Goal: Transaction & Acquisition: Purchase product/service

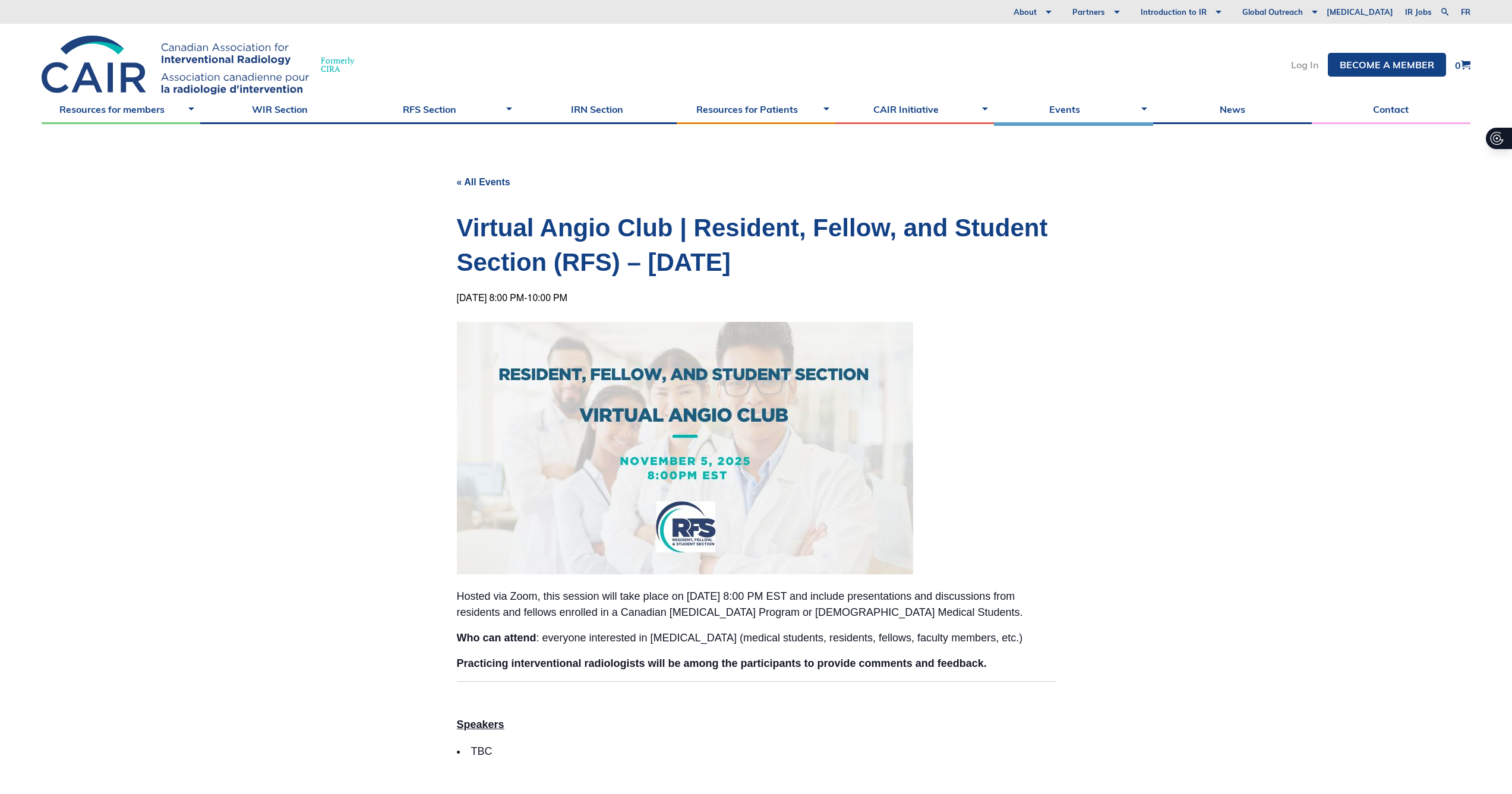
click at [1317, 67] on link "Log In" at bounding box center [1305, 64] width 28 height 9
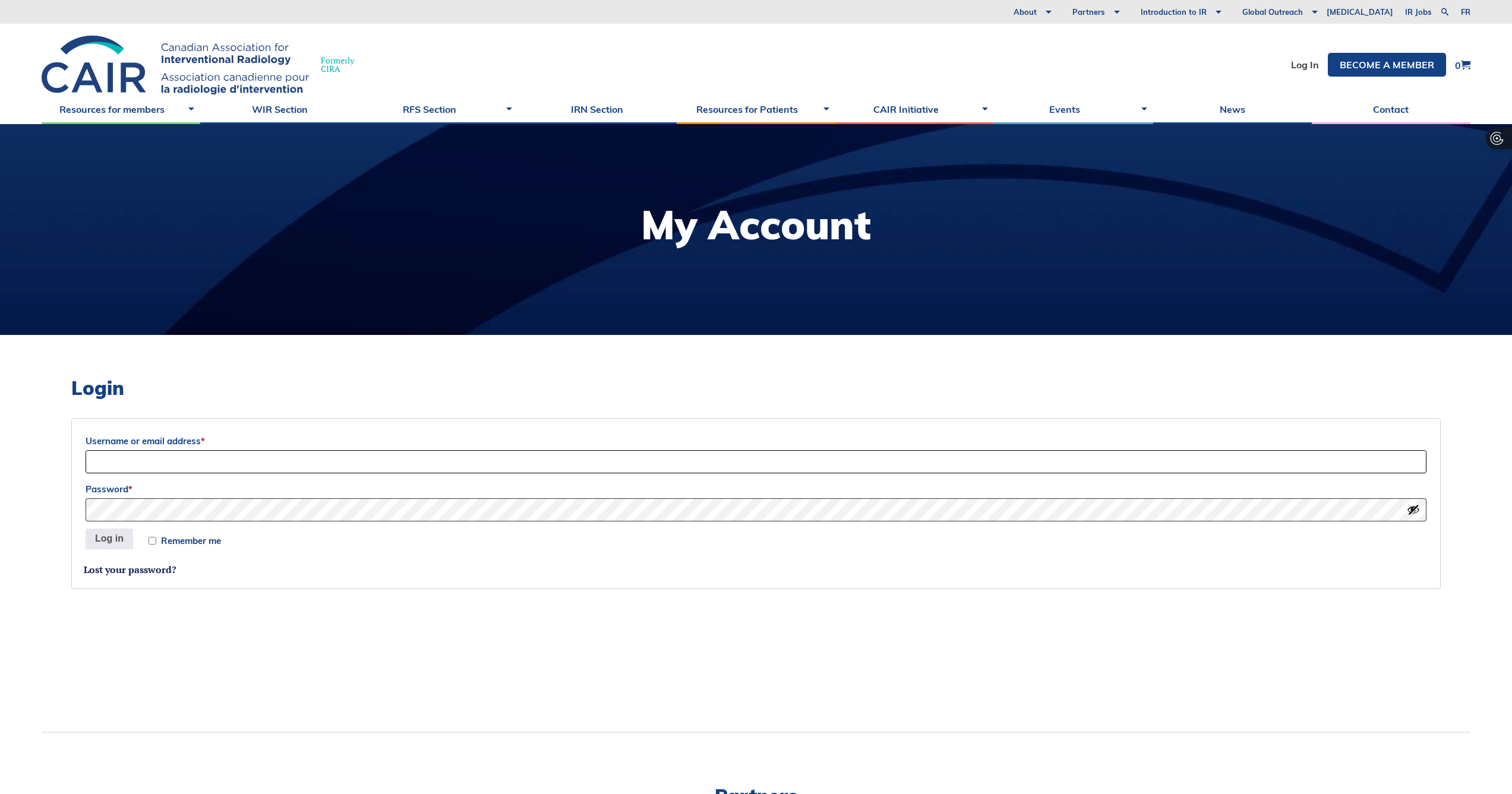
click at [232, 464] on input "Username or email address *" at bounding box center [756, 461] width 1341 height 23
type input "justin.phung.ca@gmail.com"
click at [122, 532] on button "Log in" at bounding box center [109, 539] width 47 height 21
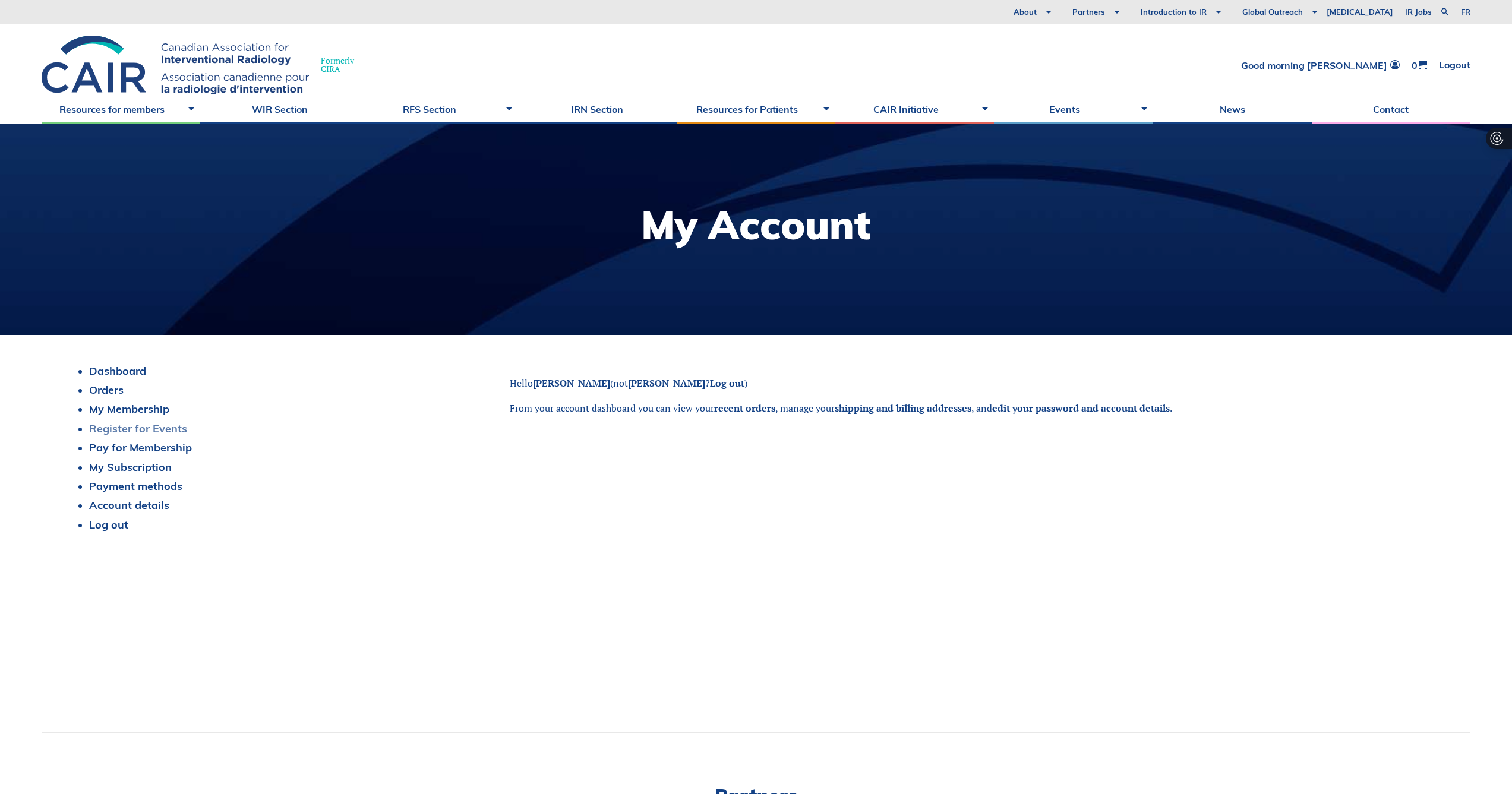
click at [156, 432] on link "Register for Events" at bounding box center [138, 429] width 98 height 14
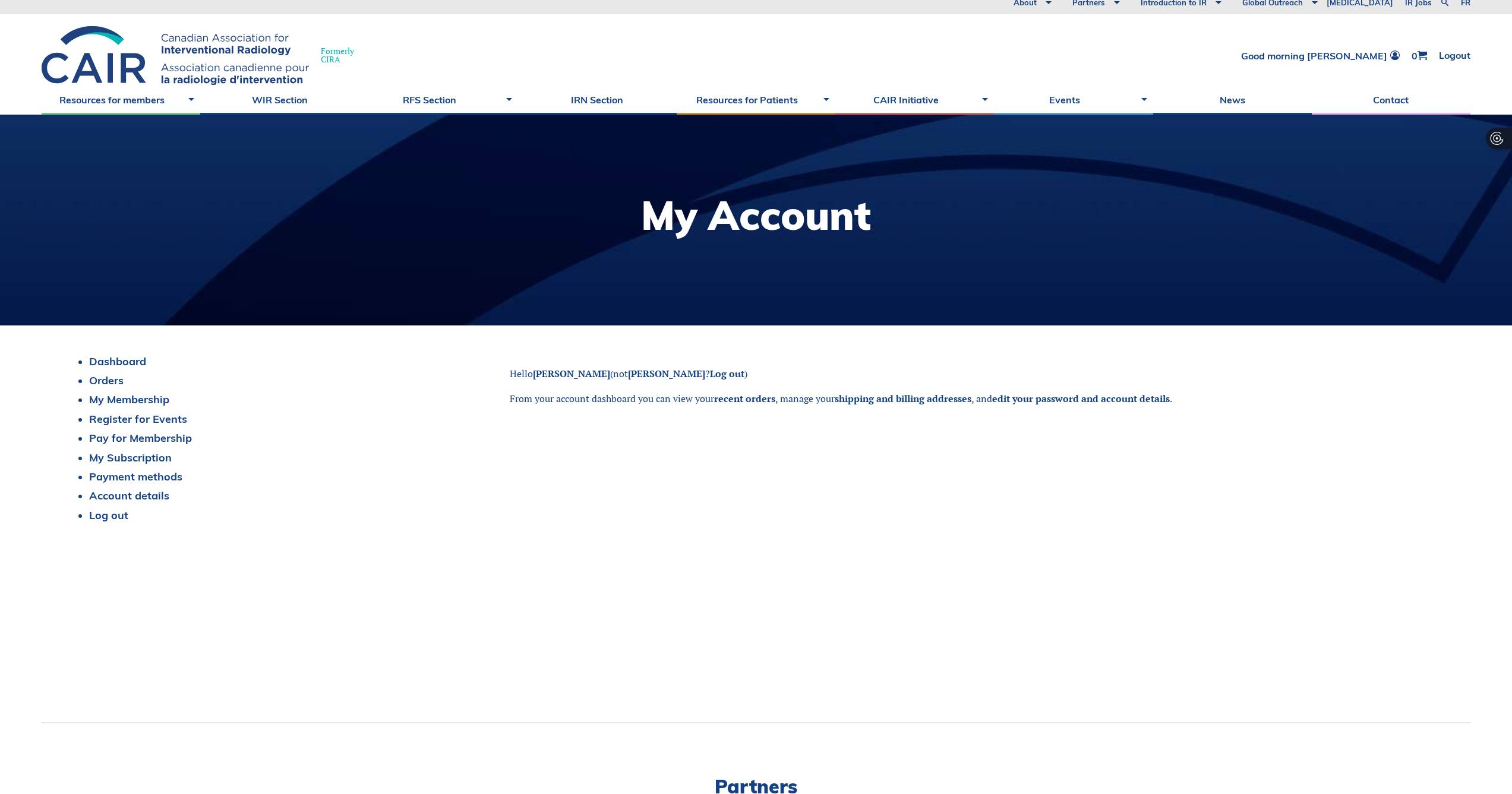
scroll to position [15, 0]
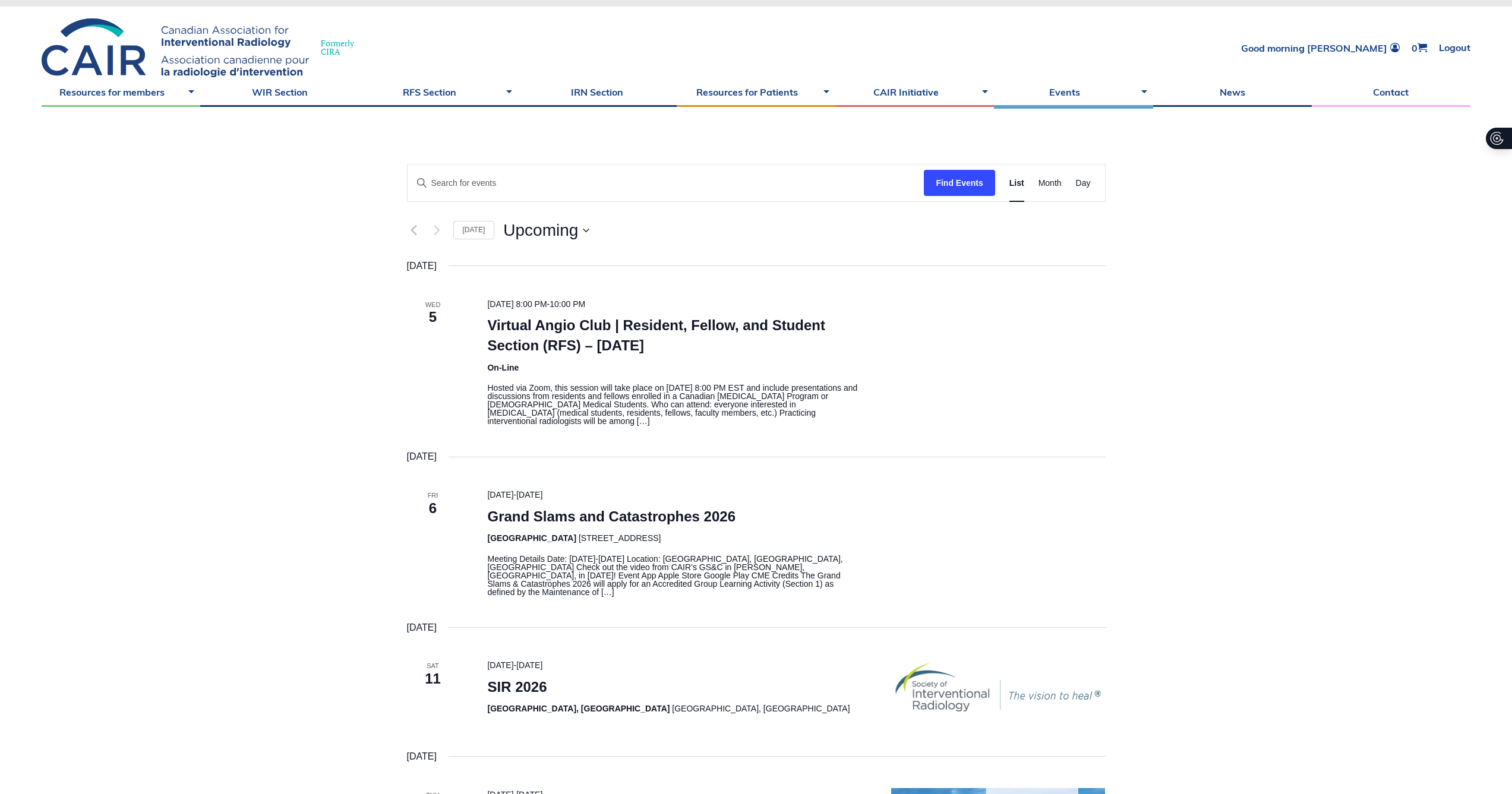
scroll to position [19, 0]
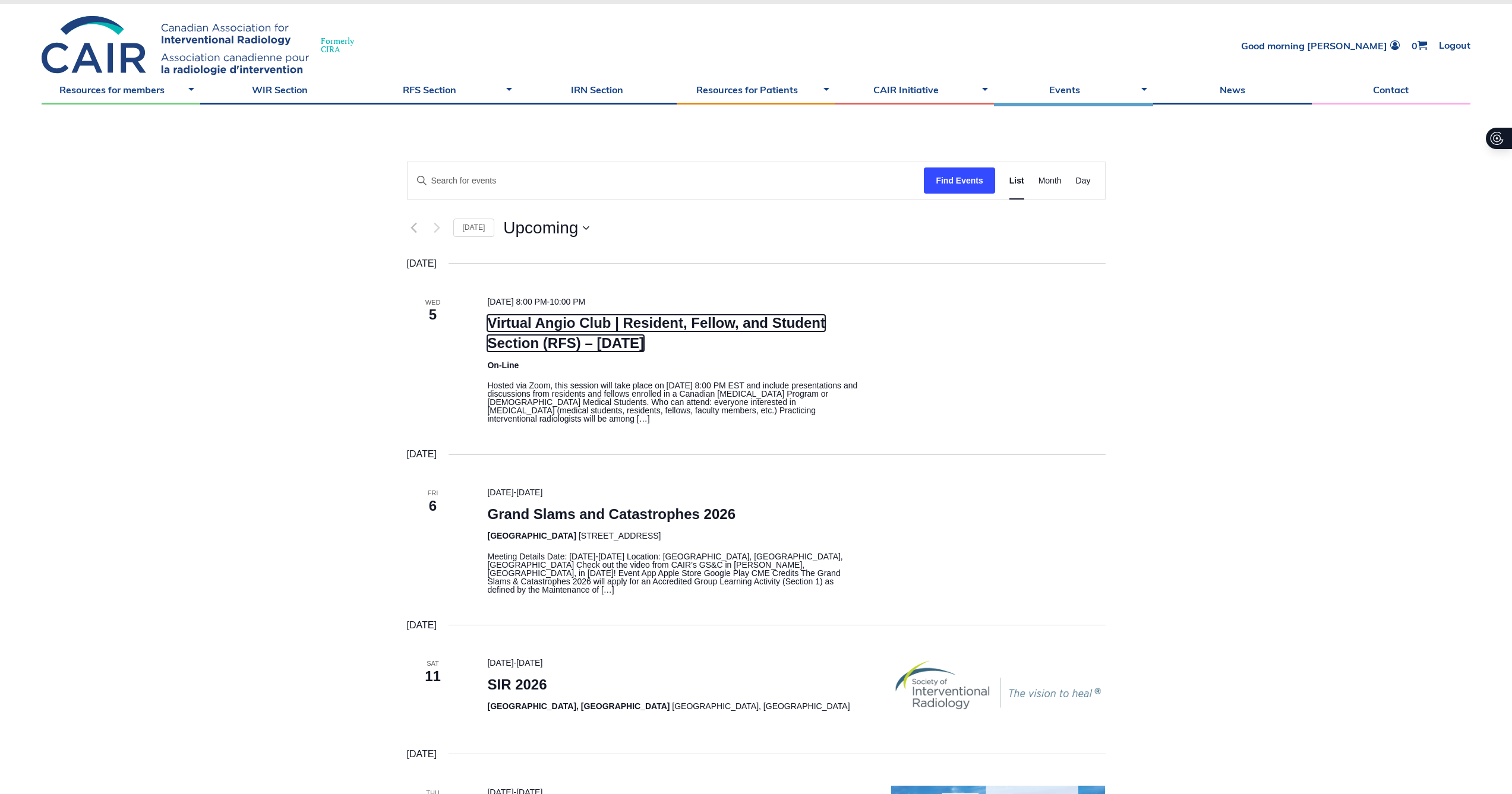
click at [584, 344] on link "Virtual Angio Club | Resident, Fellow, and Student Section (RFS) – November 2025" at bounding box center [656, 333] width 338 height 37
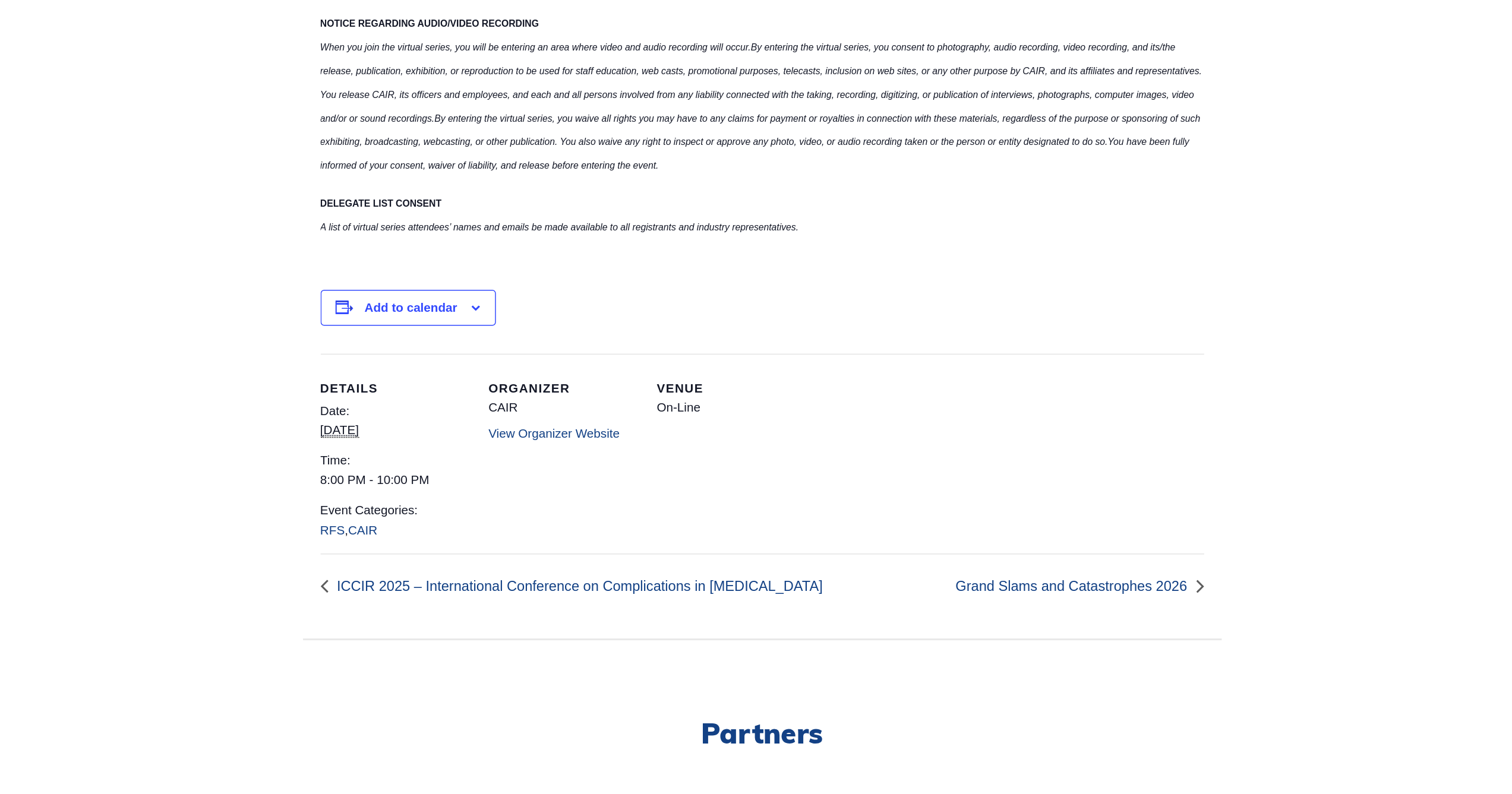
scroll to position [1506, 0]
click at [625, 547] on link "View Organizer Website" at bounding box center [615, 551] width 89 height 9
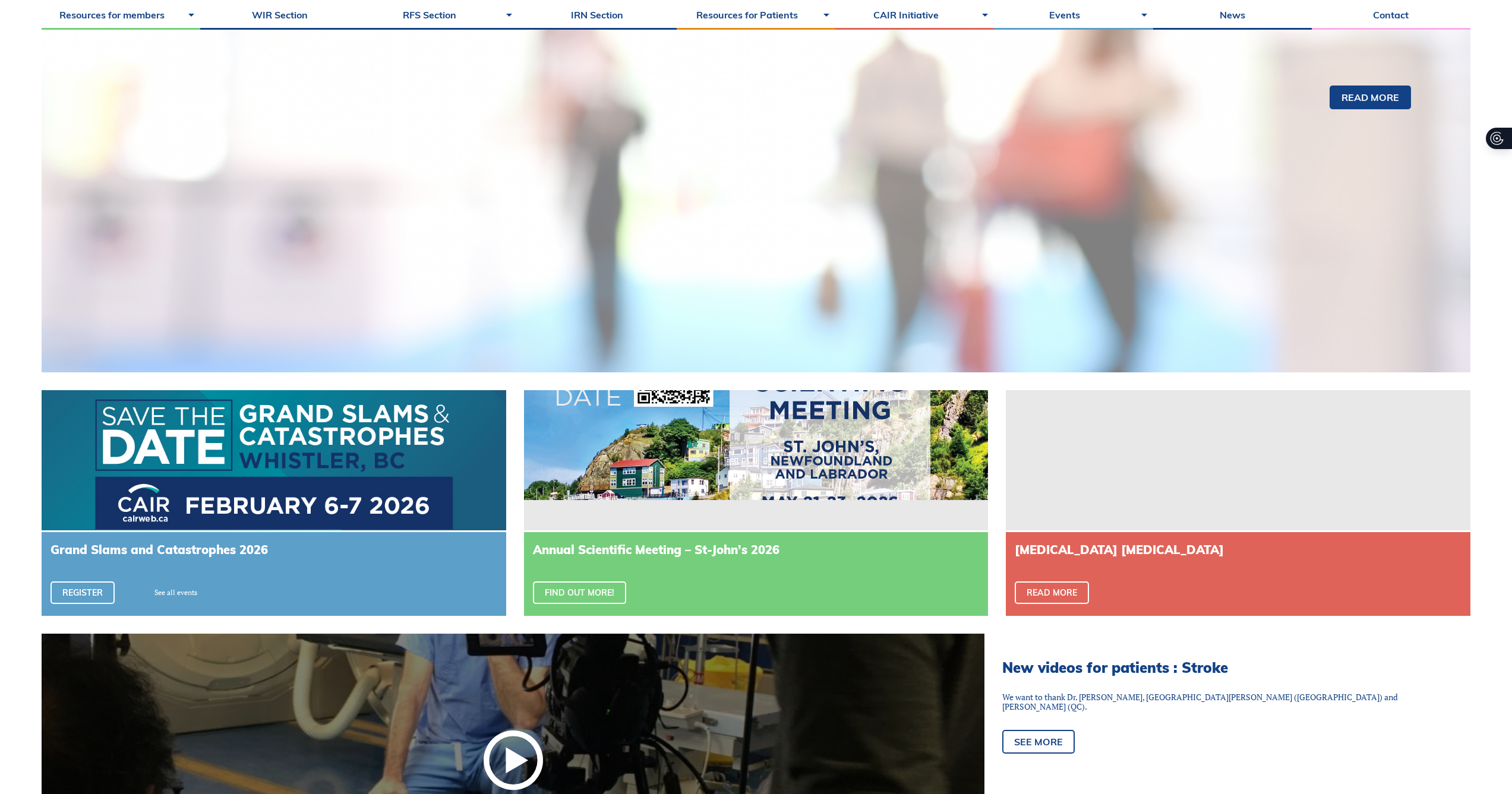
scroll to position [422, 0]
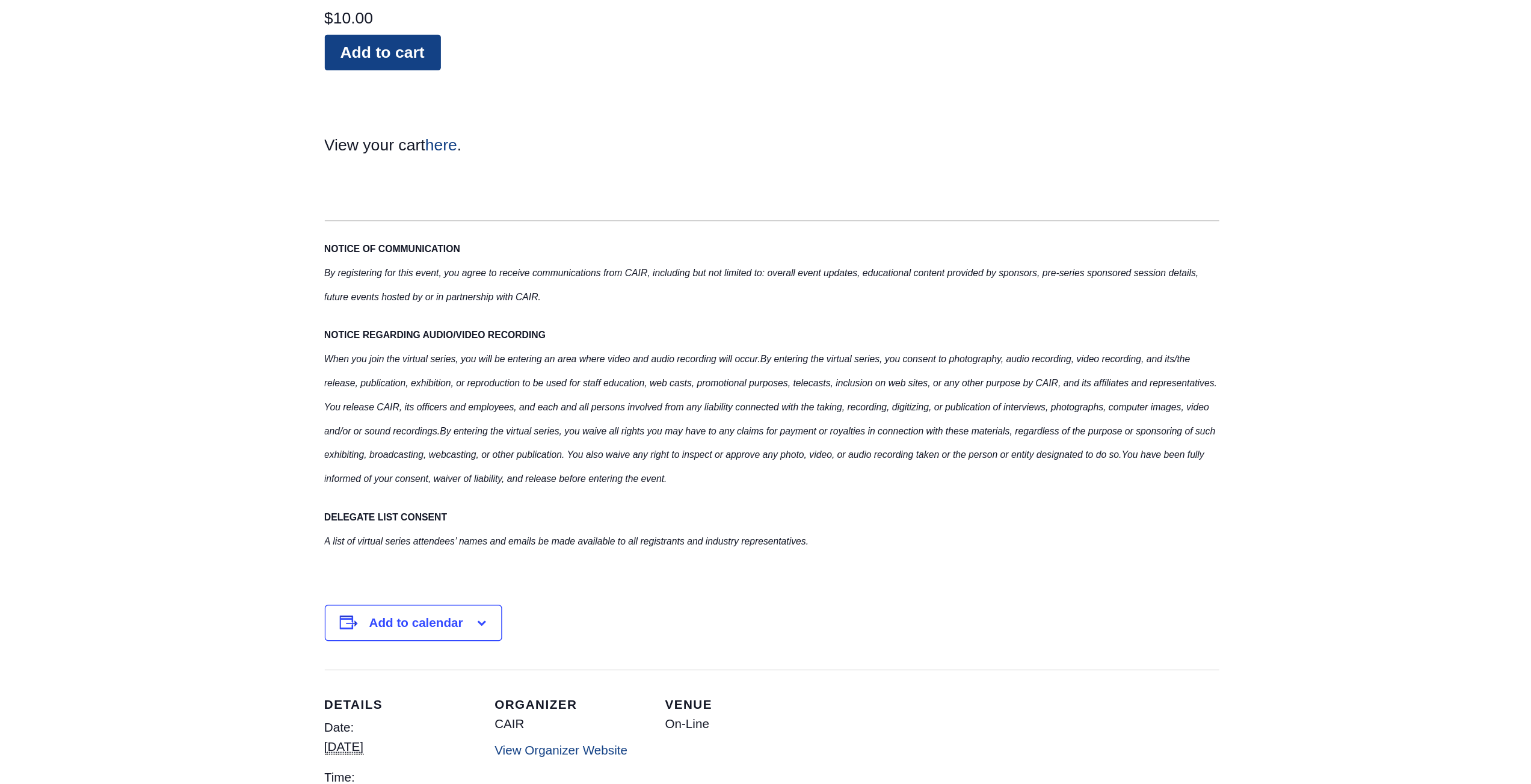
scroll to position [1525, 0]
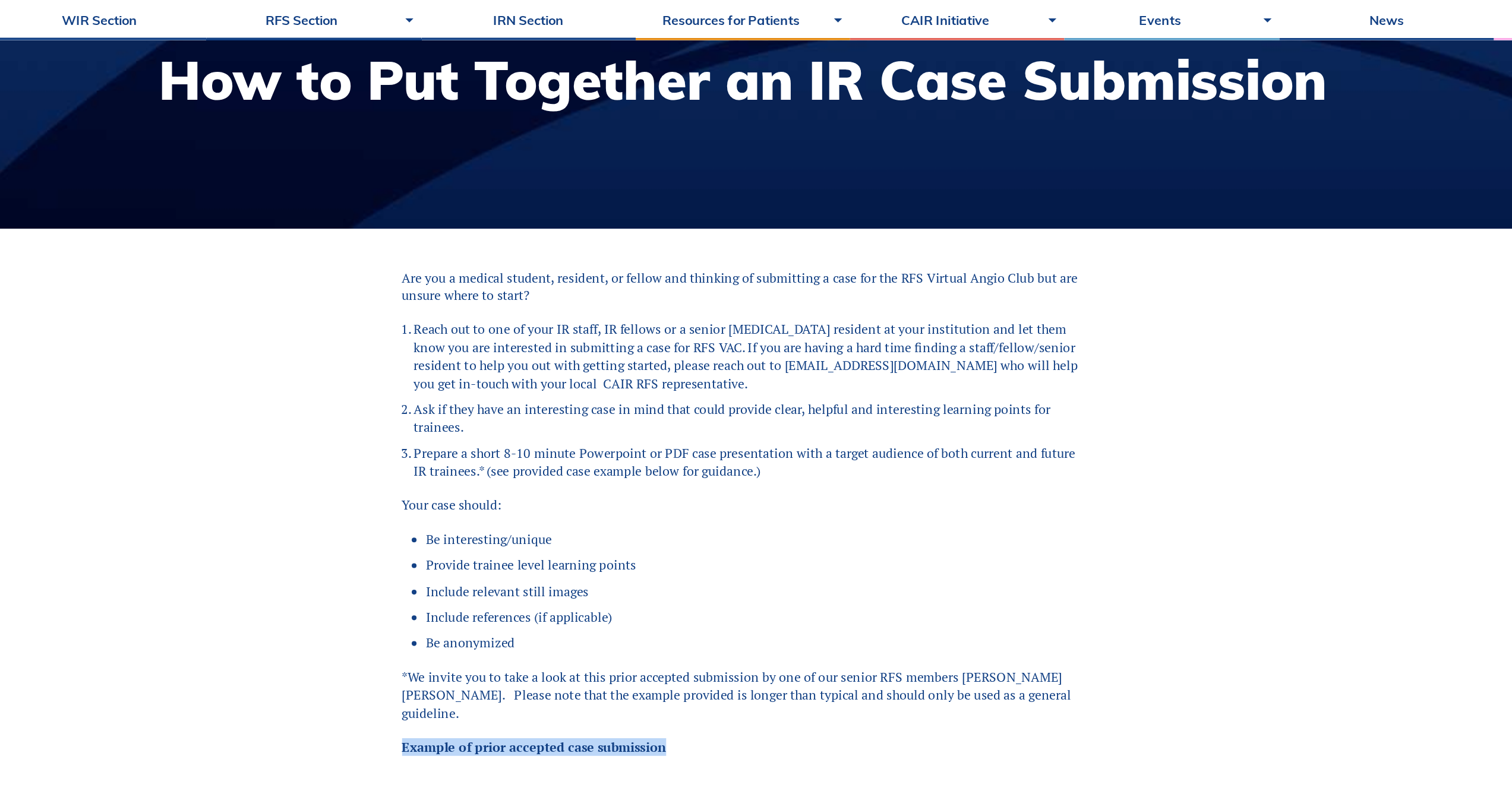
scroll to position [156, 0]
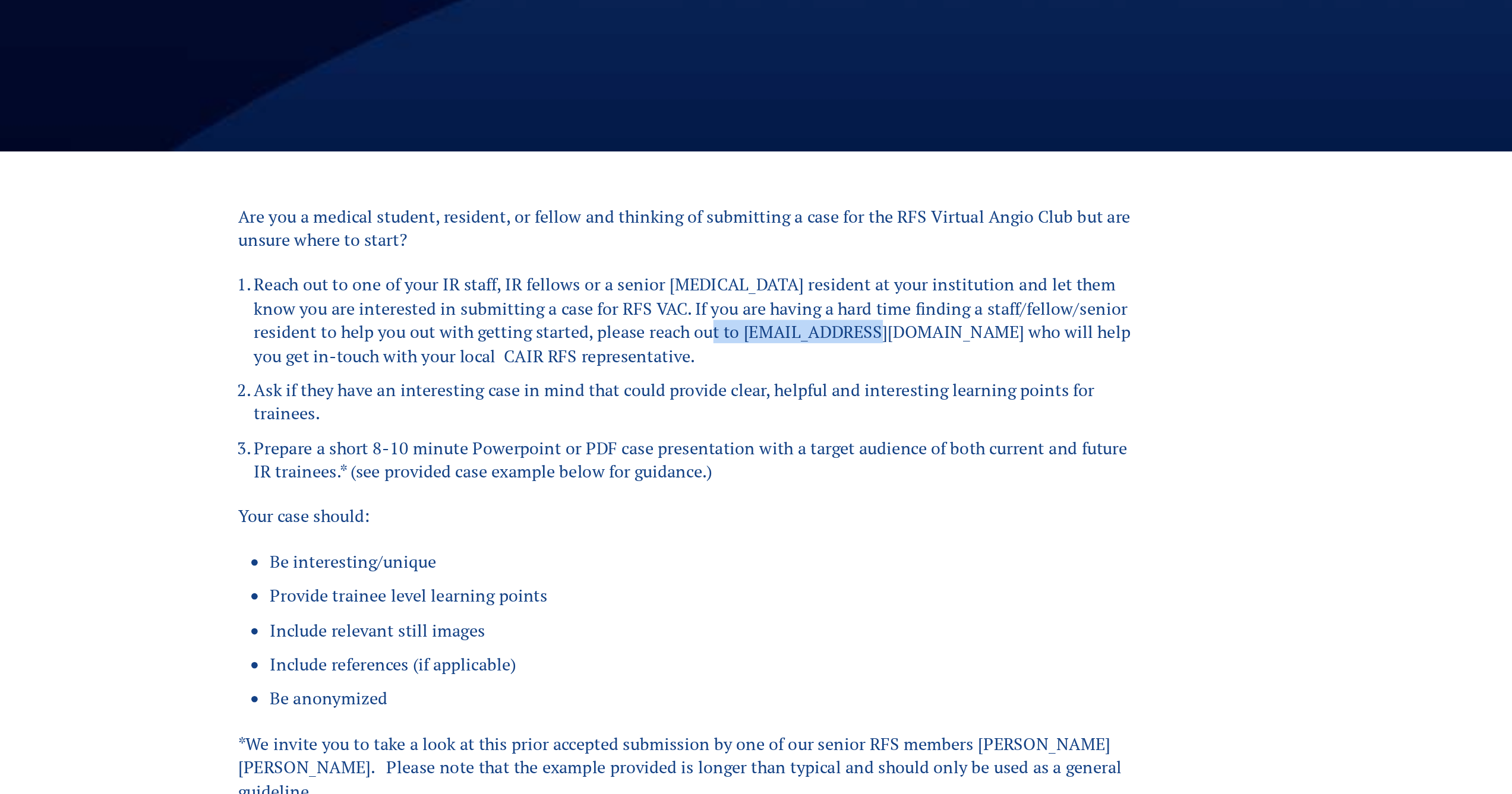
drag, startPoint x: 739, startPoint y: 282, endPoint x: 824, endPoint y: 284, distance: 85.0
click at [824, 284] on li "Reach out to one of your IR staff, IR fellows or a senior [MEDICAL_DATA] reside…" at bounding box center [760, 273] width 496 height 53
copy li "[EMAIL_ADDRESS][DOMAIN_NAME]"
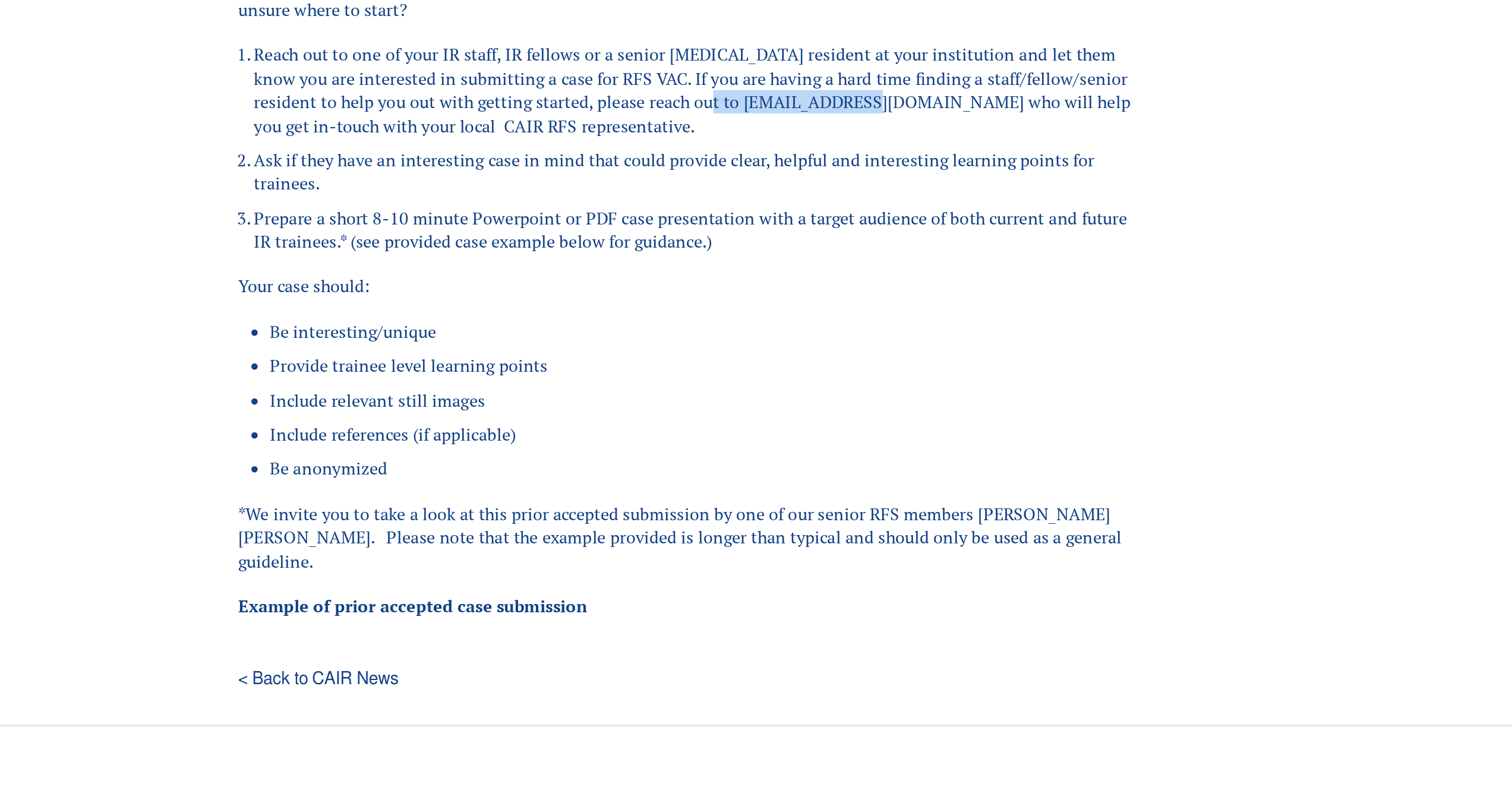
click at [727, 427] on li "Provide trainee level learning points" at bounding box center [765, 428] width 487 height 13
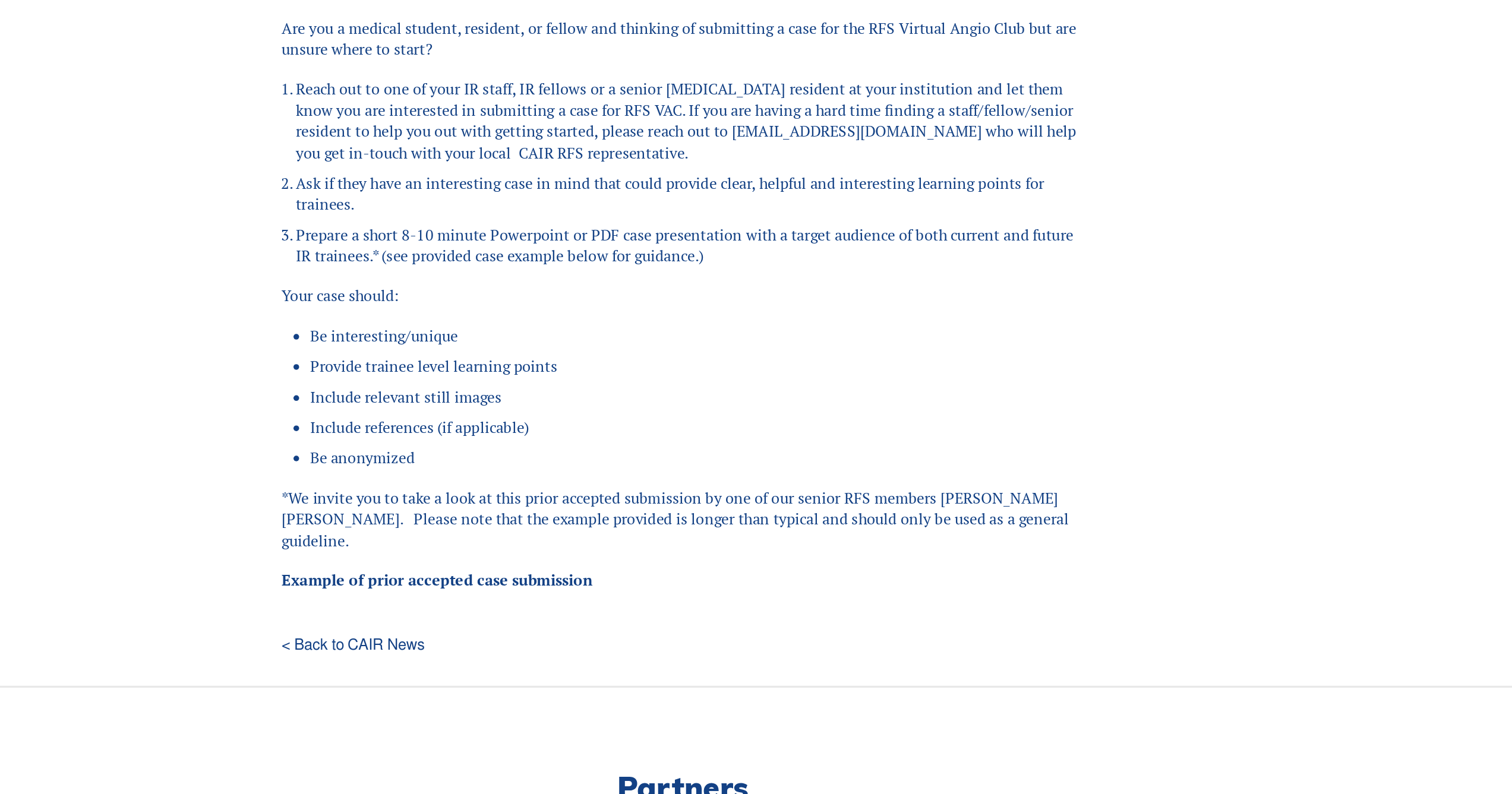
click at [713, 511] on p "*We invite you to take a look at this prior accepted submission by one of our s…" at bounding box center [756, 524] width 505 height 40
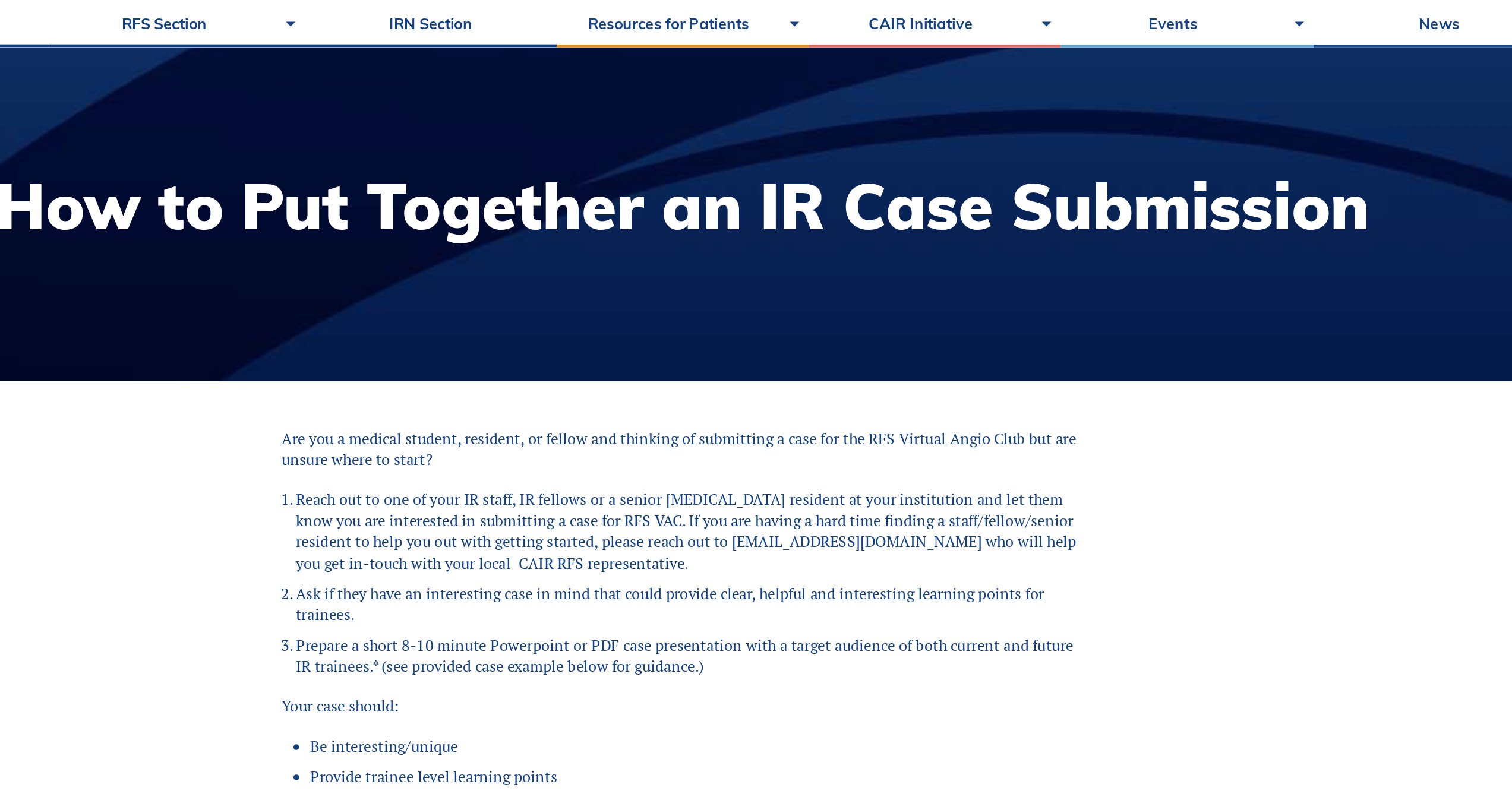
scroll to position [94, 0]
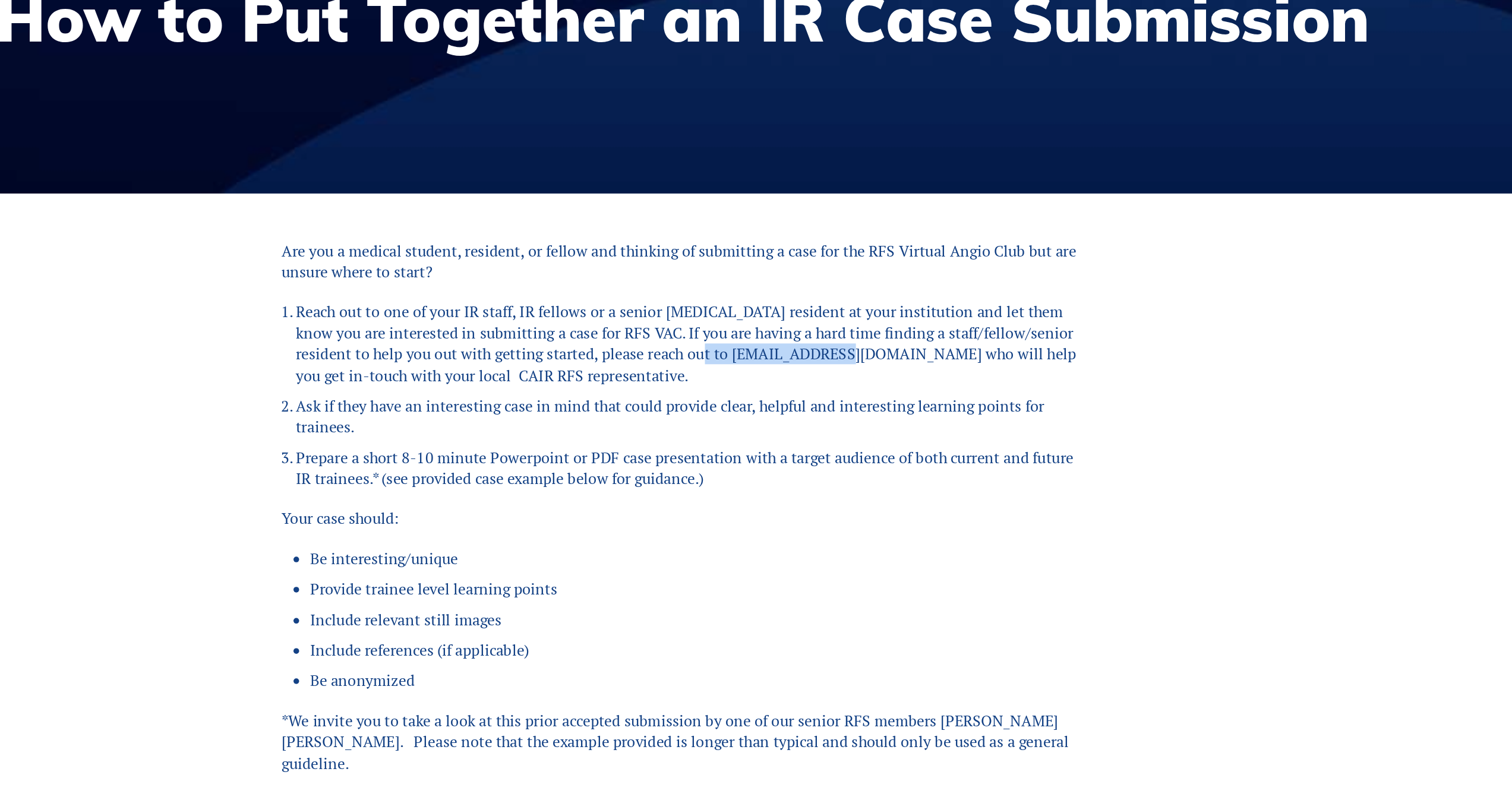
drag, startPoint x: 739, startPoint y: 343, endPoint x: 825, endPoint y: 345, distance: 86.0
click at [825, 345] on li "Reach out to one of your IR staff, IR fellows or a senior [MEDICAL_DATA] reside…" at bounding box center [760, 335] width 496 height 53
copy li "[EMAIL_ADDRESS][DOMAIN_NAME]"
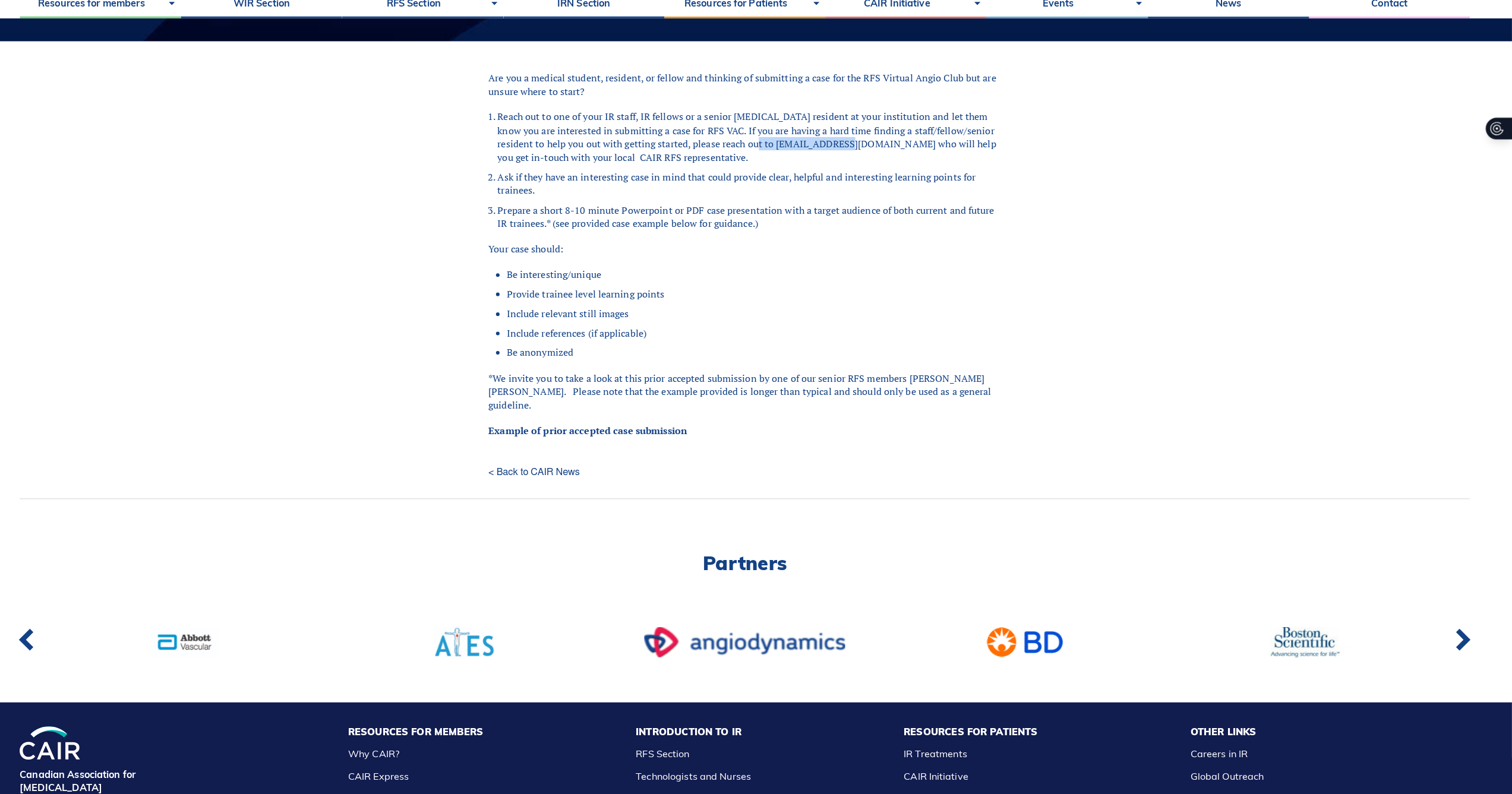
scroll to position [288, 0]
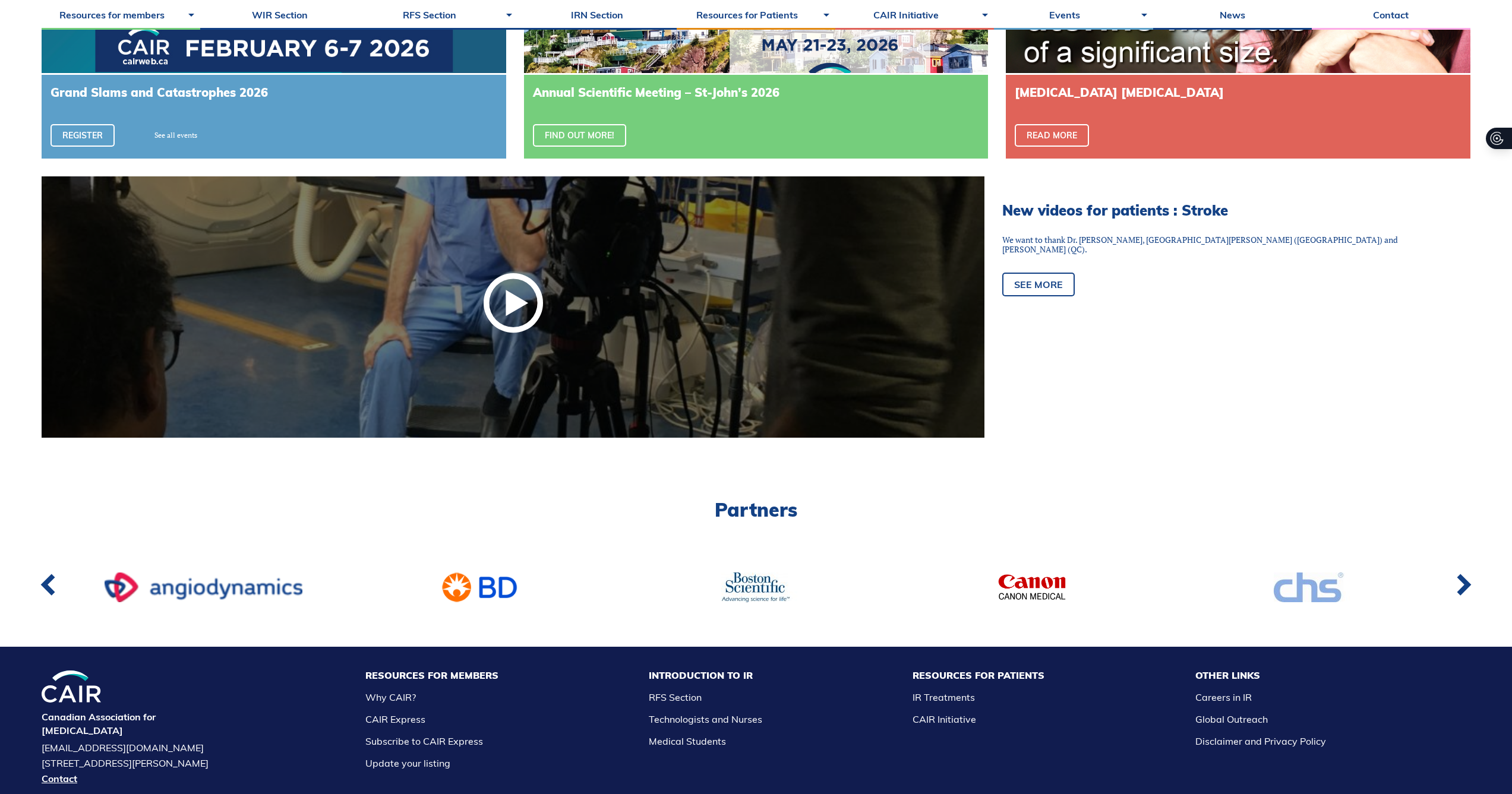
scroll to position [991, 0]
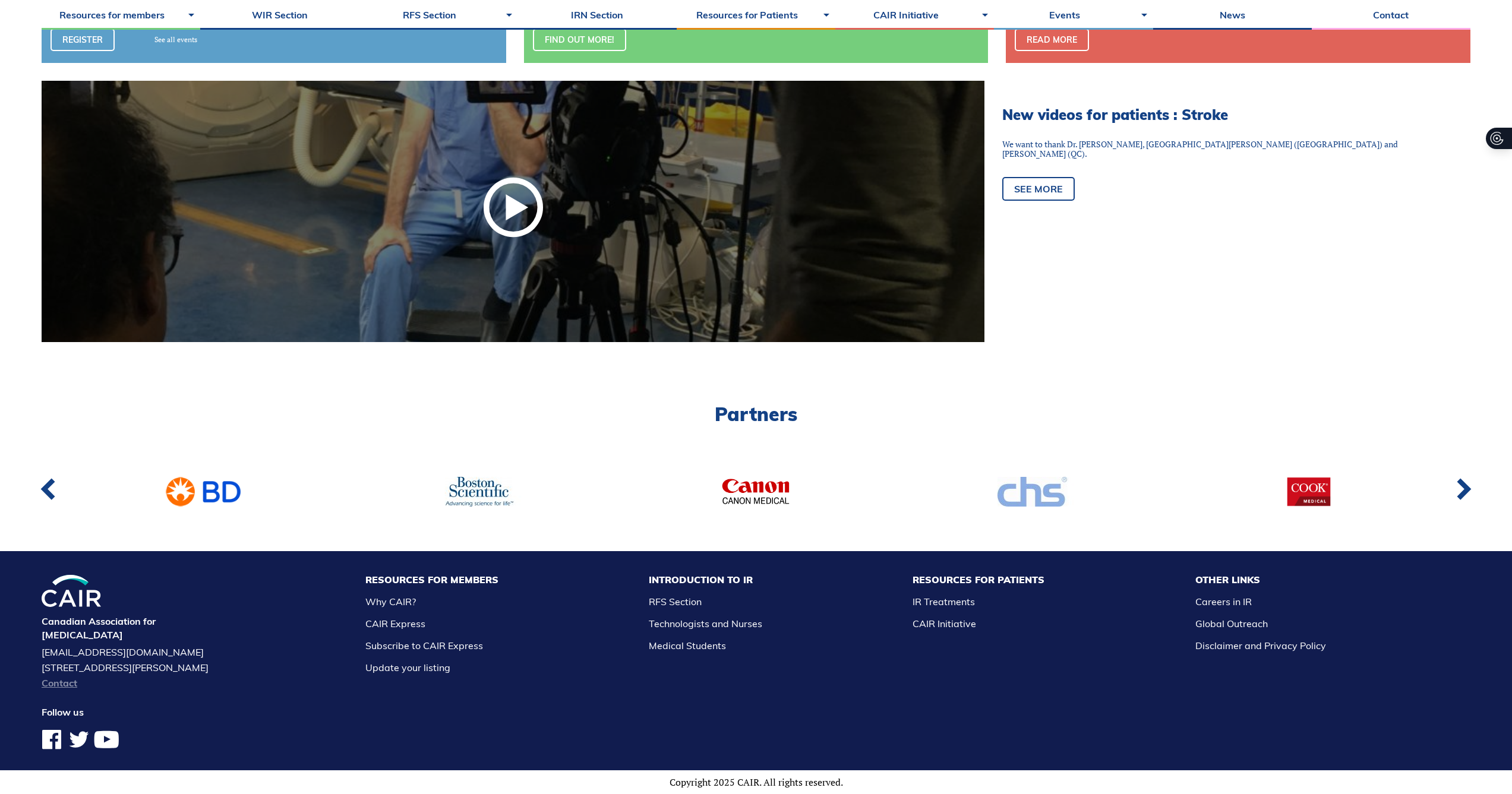
click at [54, 688] on link "Contact" at bounding box center [128, 683] width 173 height 9
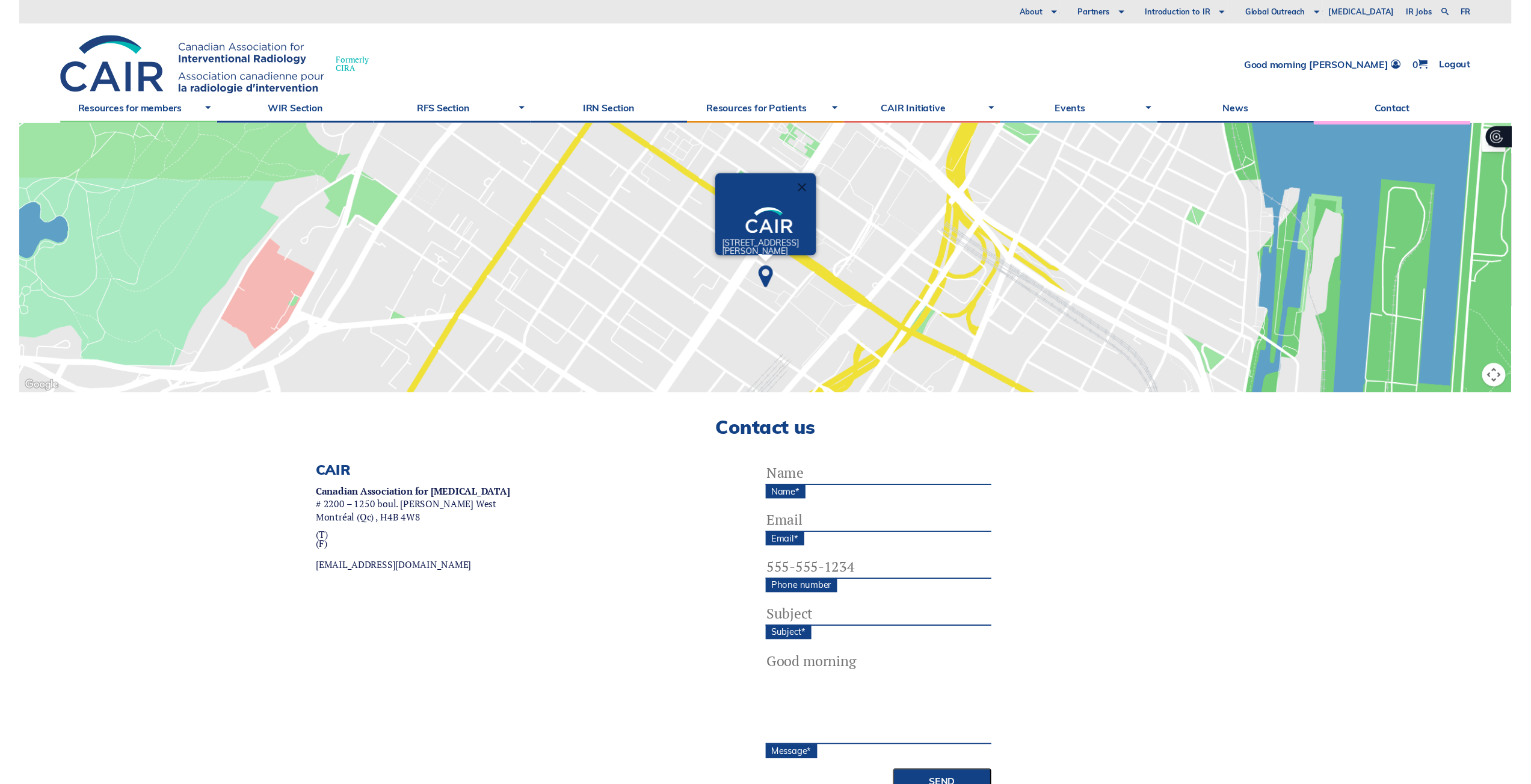
scroll to position [517, 0]
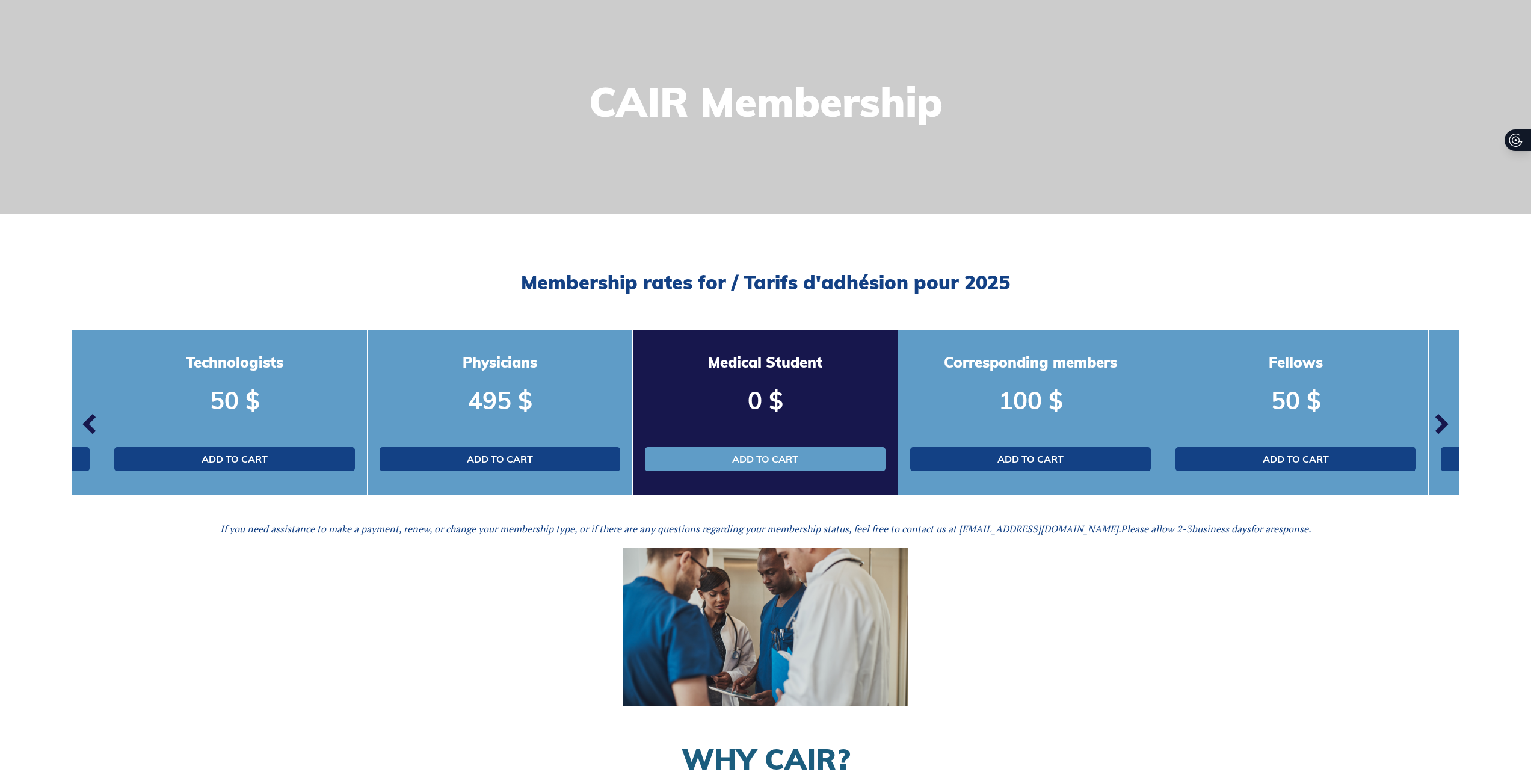
scroll to position [127, 0]
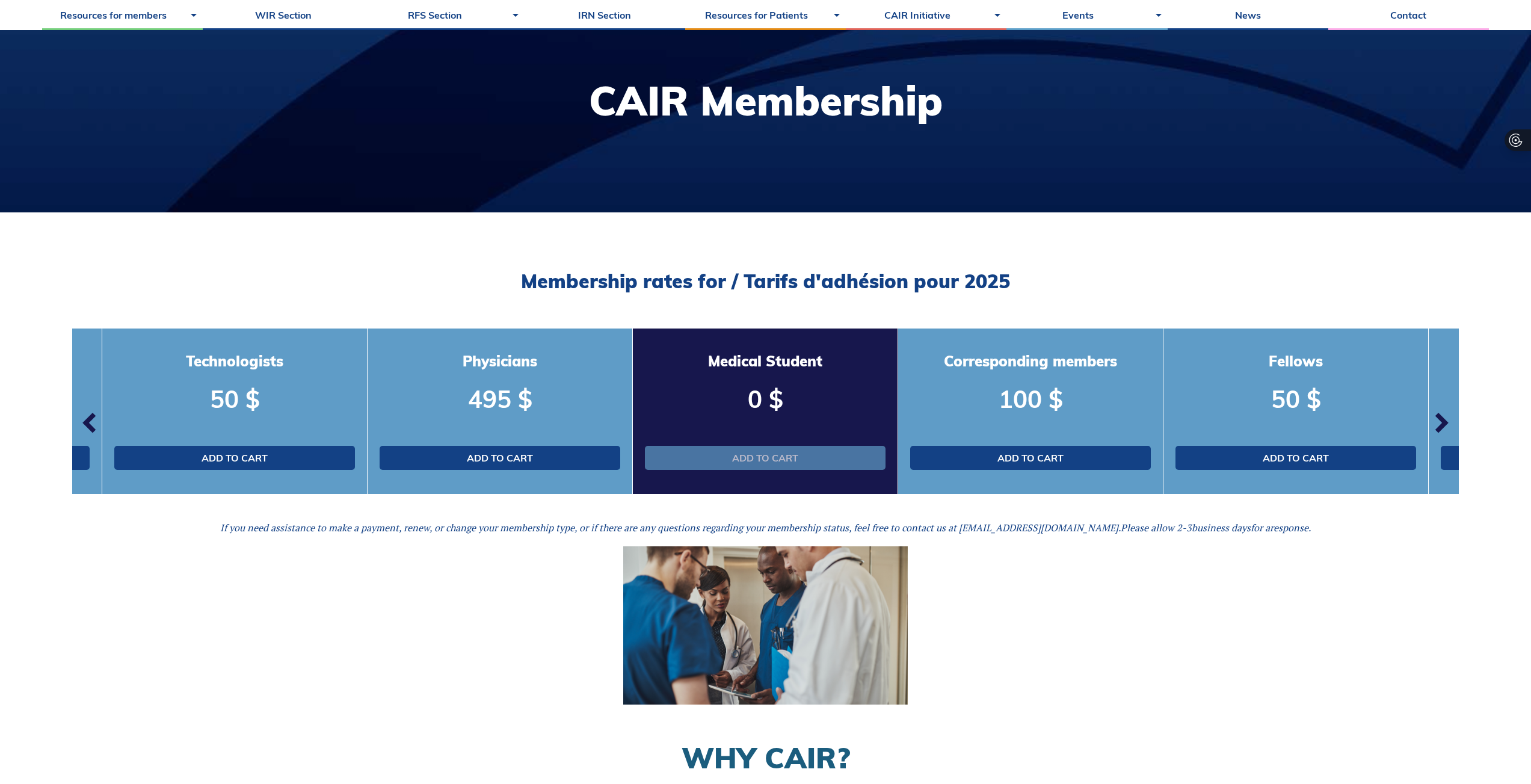
click at [777, 457] on link "Add to cart" at bounding box center [764, 458] width 240 height 24
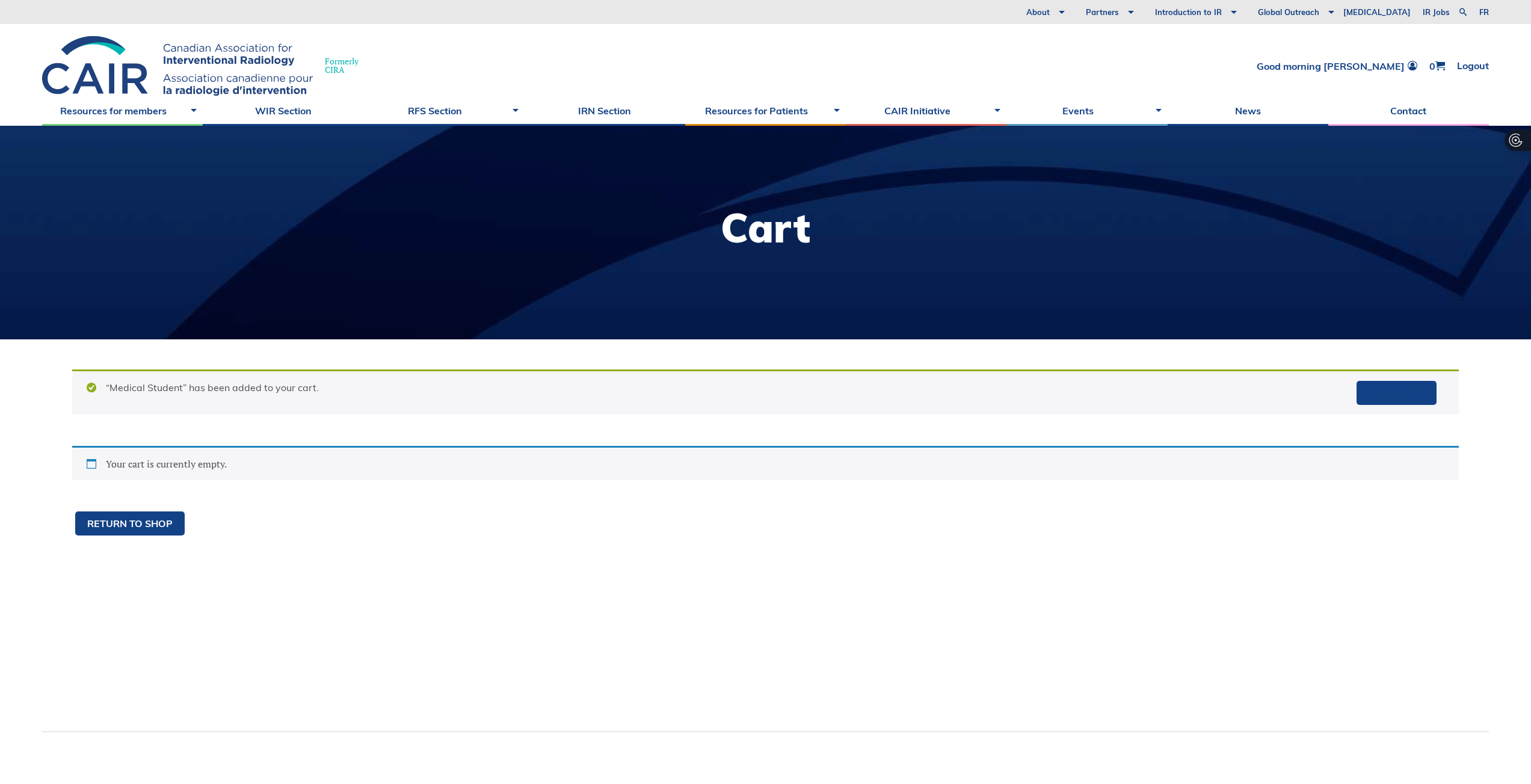
click at [196, 467] on div "Your cart is currently empty." at bounding box center [765, 462] width 1386 height 34
click at [1401, 398] on link "View cart" at bounding box center [1396, 393] width 80 height 24
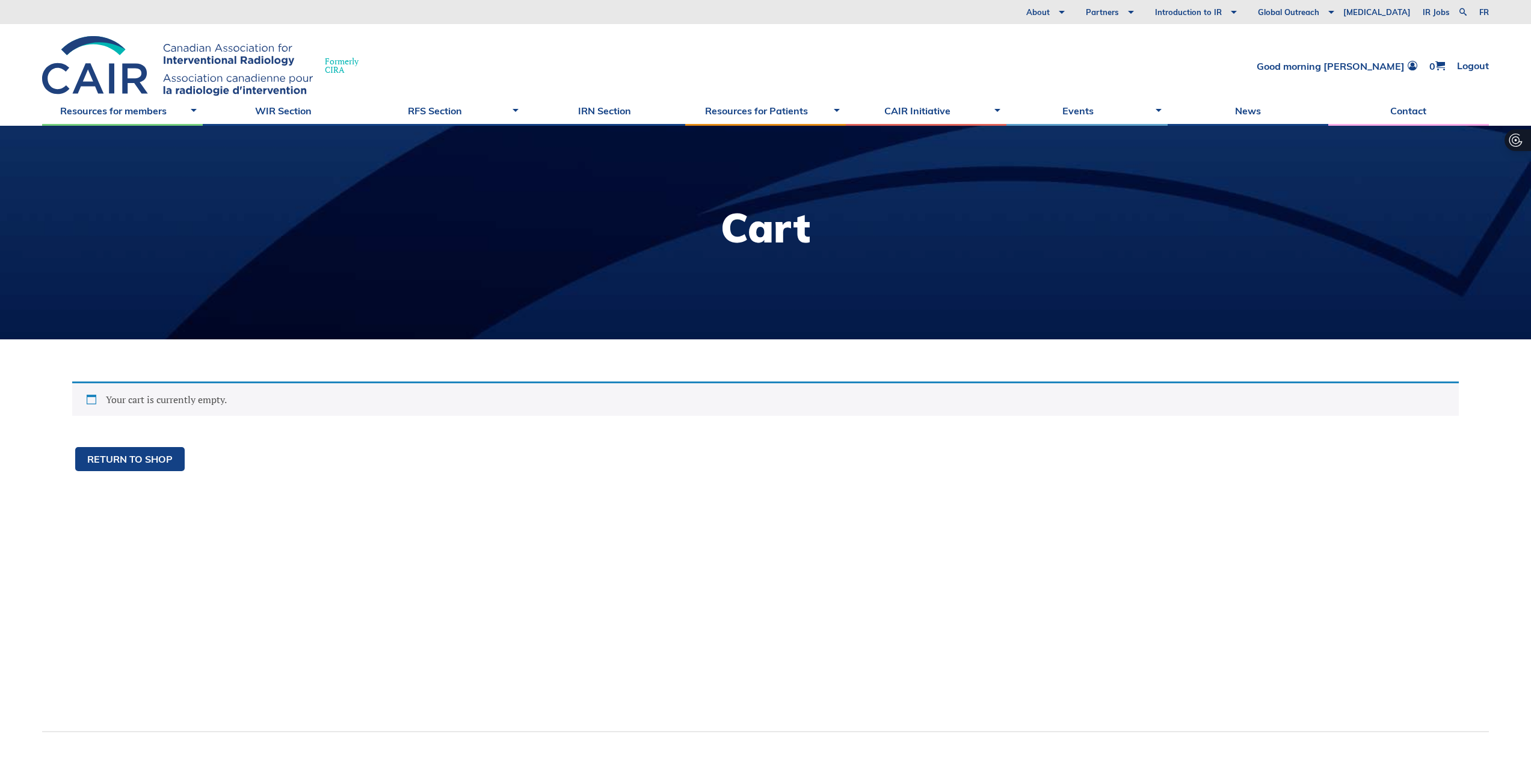
click at [579, 483] on div "Your cart is currently empty. Return to shop" at bounding box center [765, 535] width 1446 height 392
click at [690, 139] on div at bounding box center [765, 232] width 1531 height 213
click at [592, 534] on div "Your cart is currently empty. Return to shop" at bounding box center [765, 535] width 1446 height 392
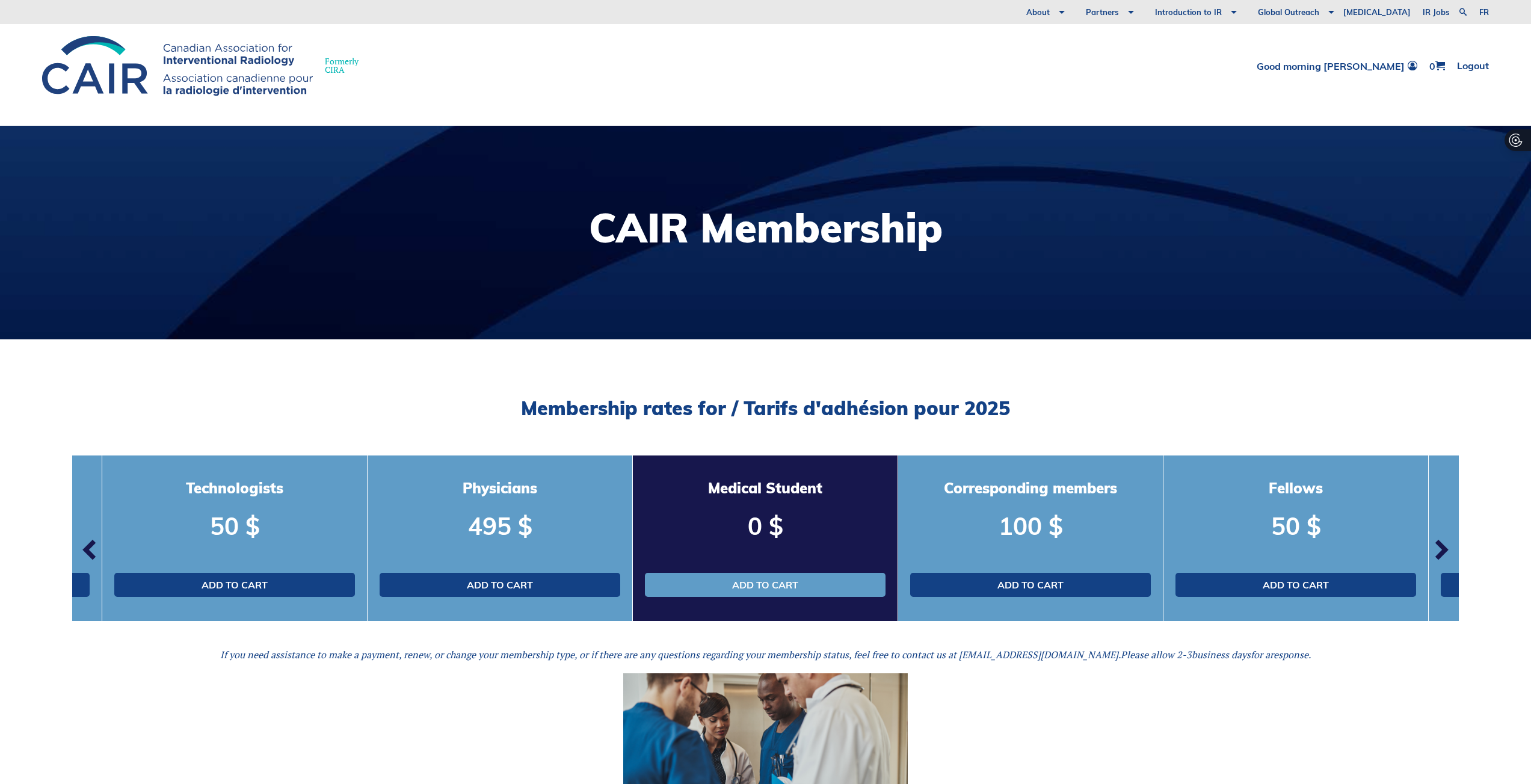
scroll to position [237, 0]
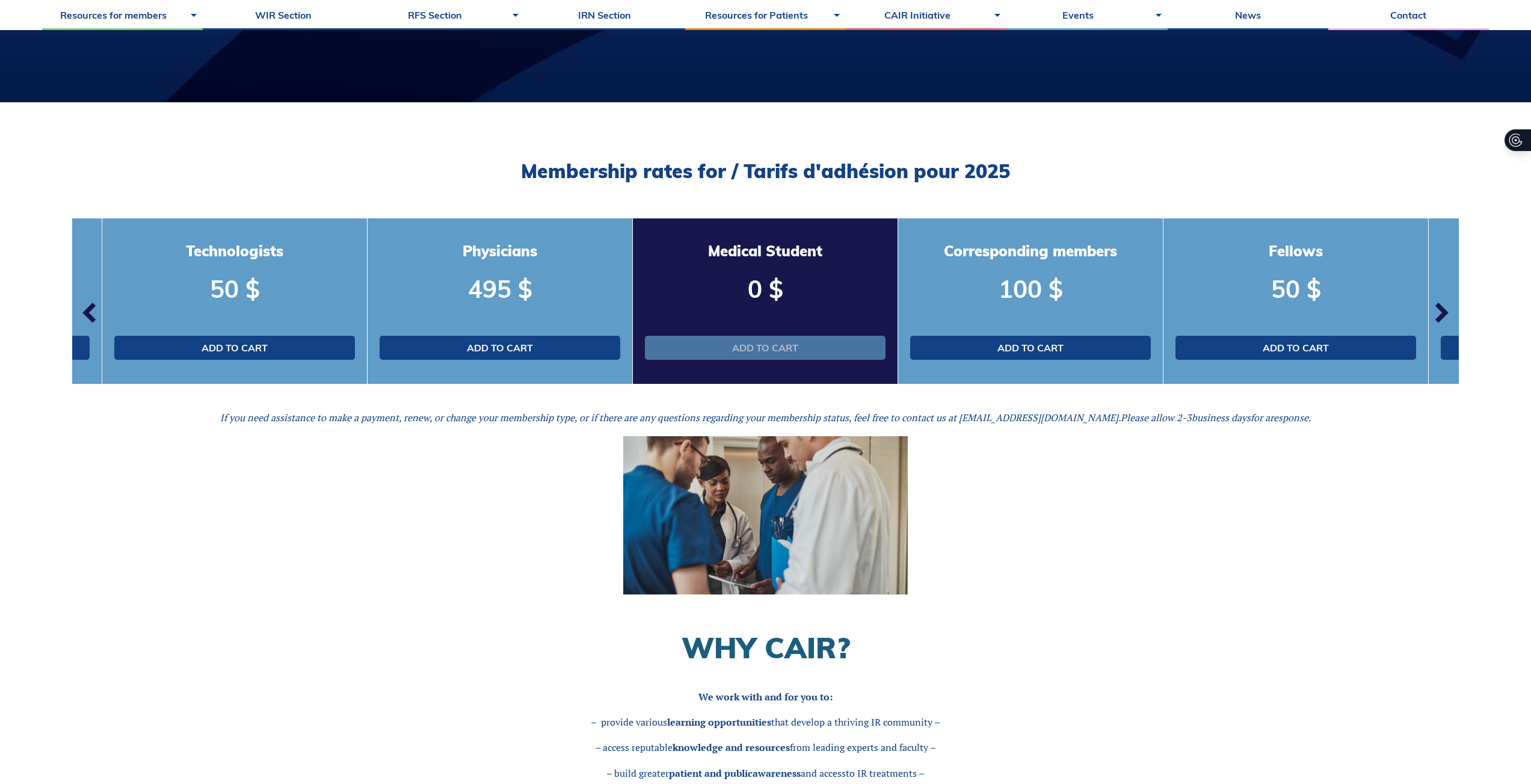
click at [777, 349] on link "Add to cart" at bounding box center [764, 348] width 240 height 24
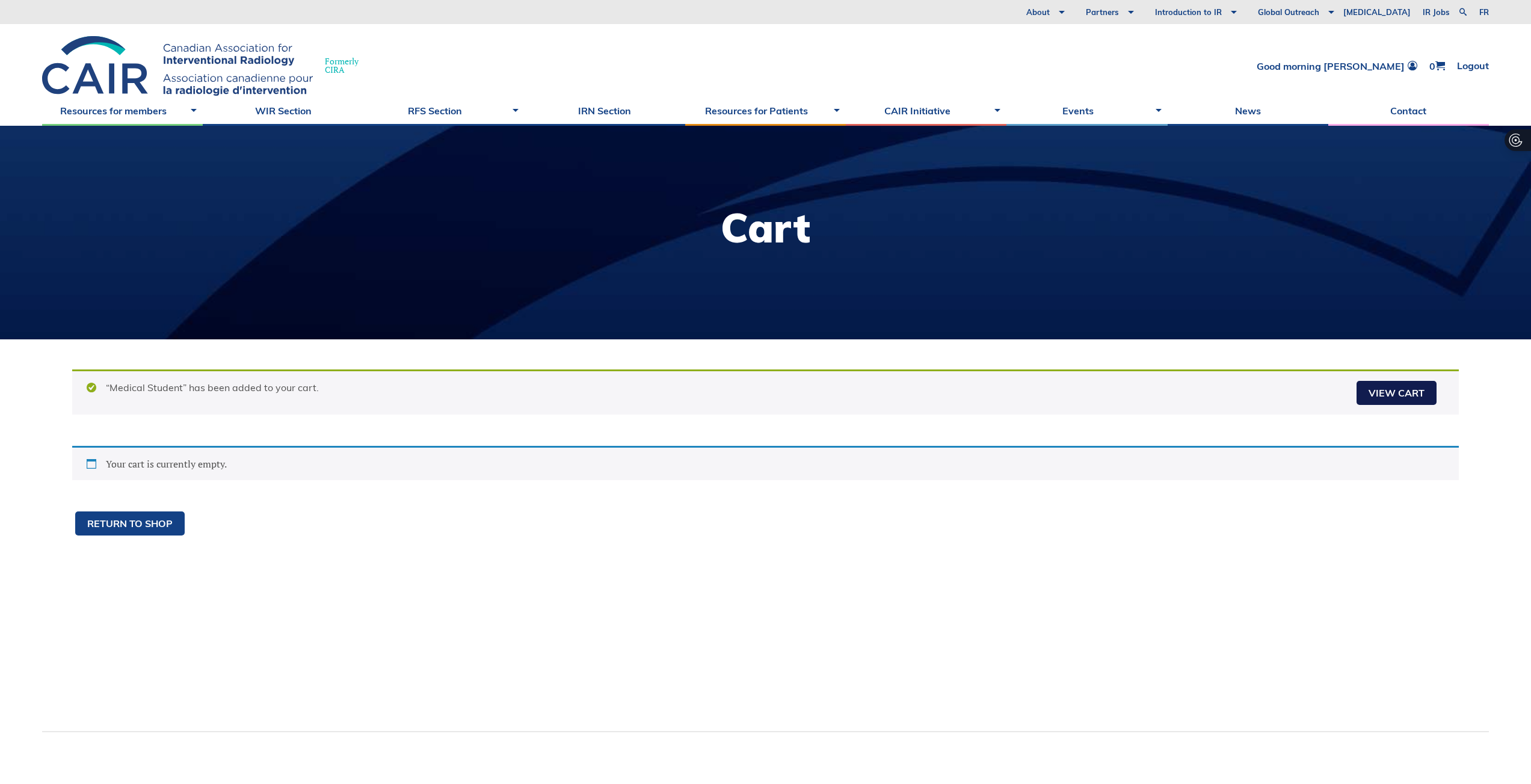
click at [1400, 388] on link "View cart" at bounding box center [1396, 393] width 80 height 24
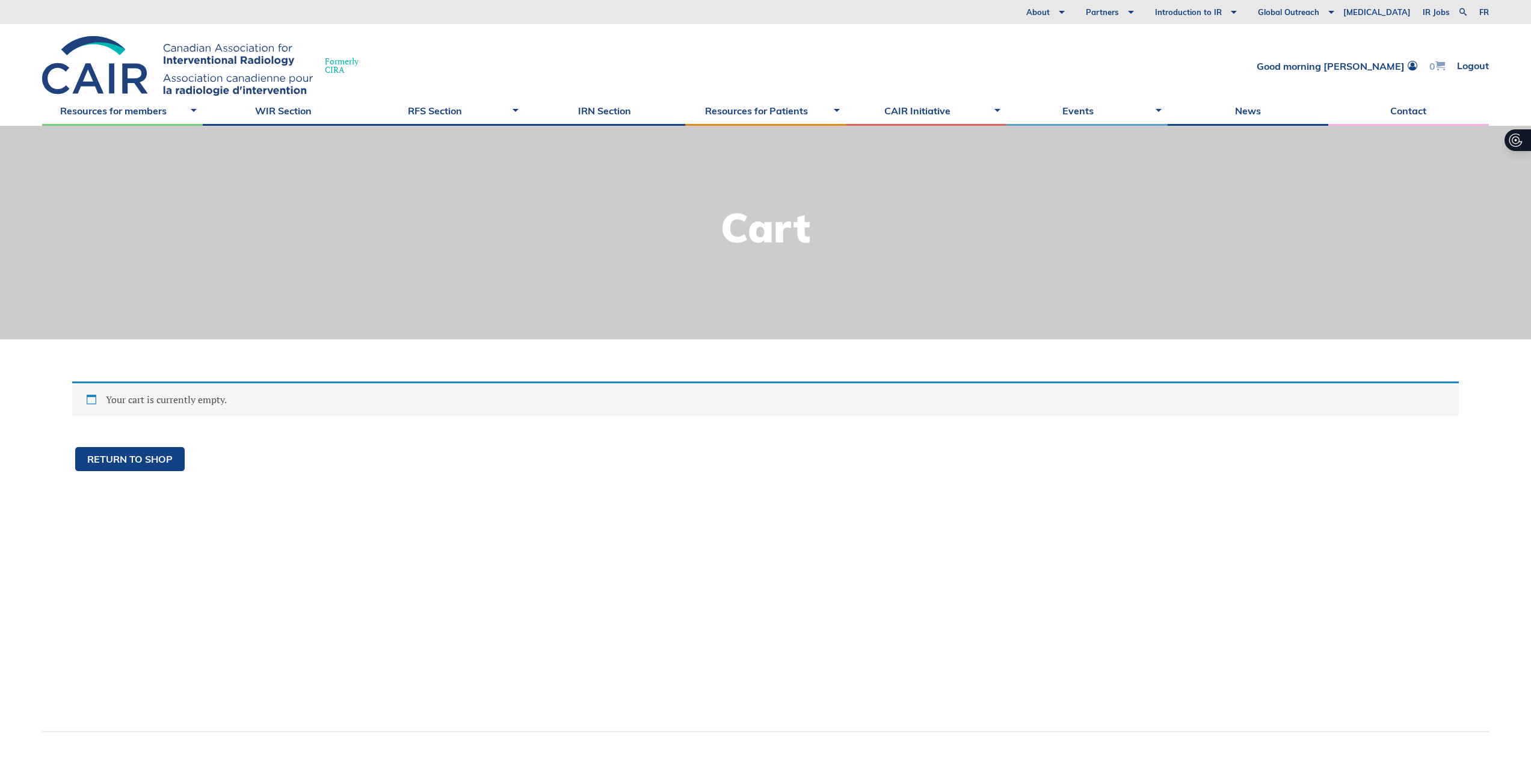
click at [1437, 68] on span at bounding box center [1439, 65] width 9 height 9
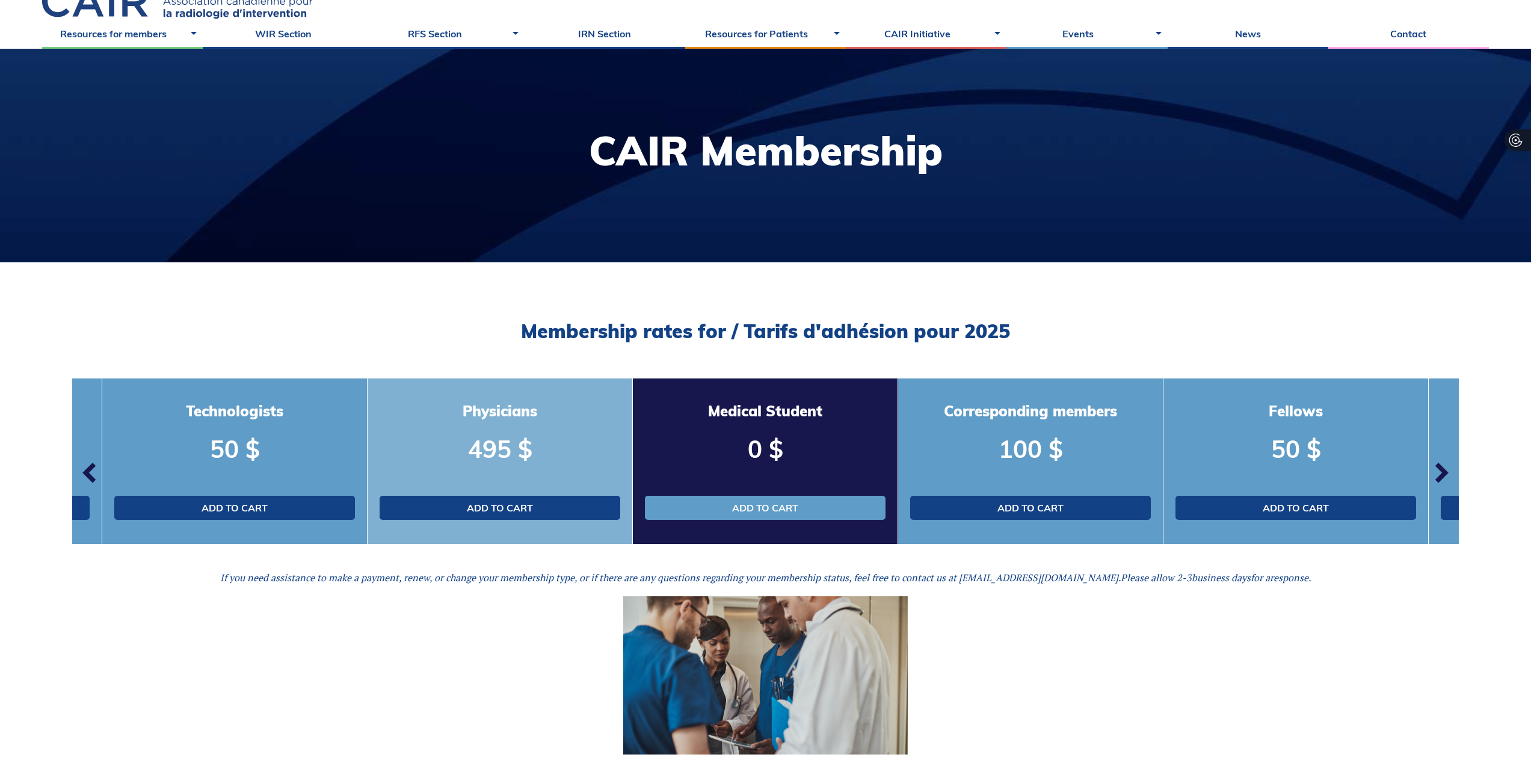
scroll to position [101, 0]
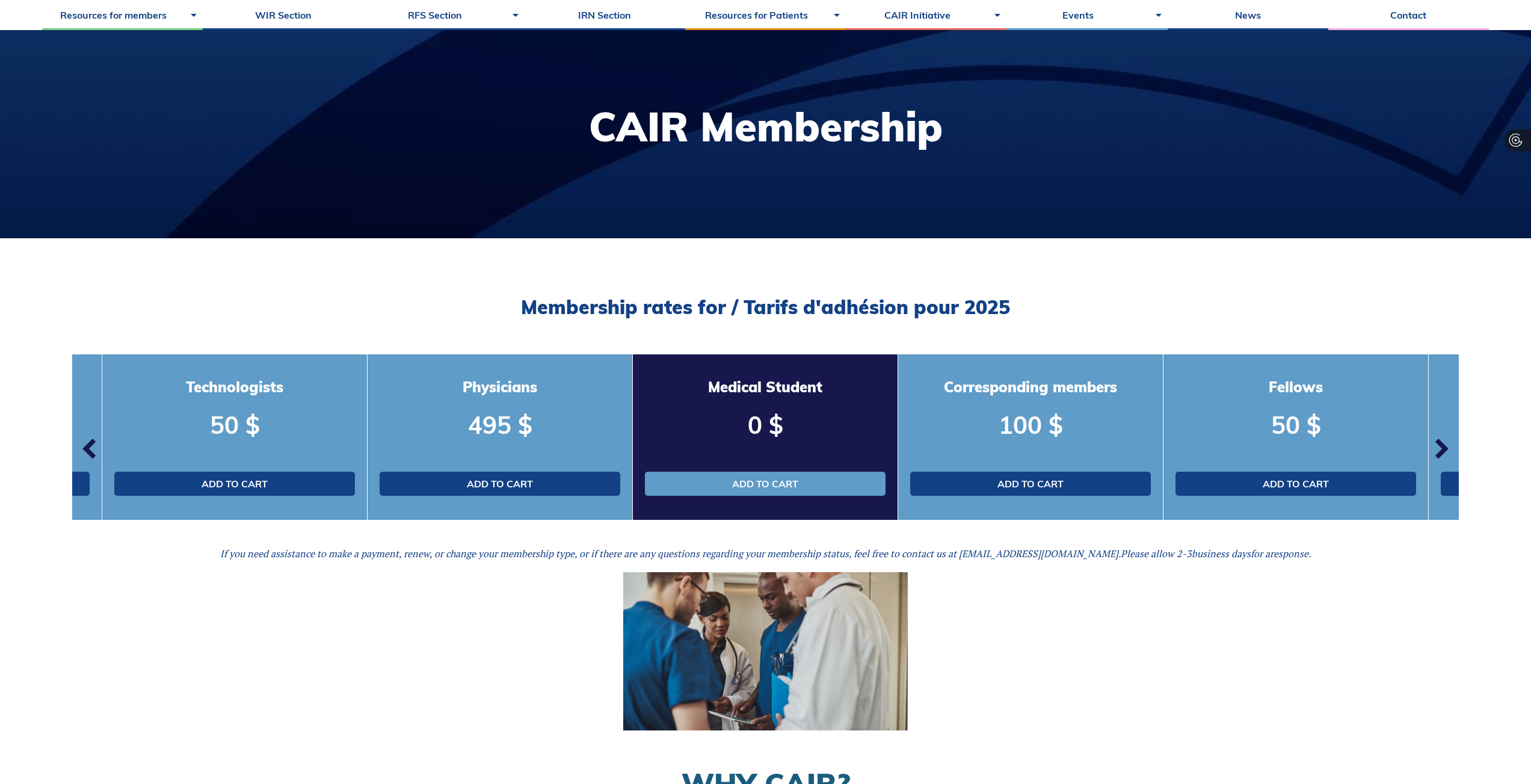
click at [1438, 451] on span "button" at bounding box center [1441, 449] width 36 height 36
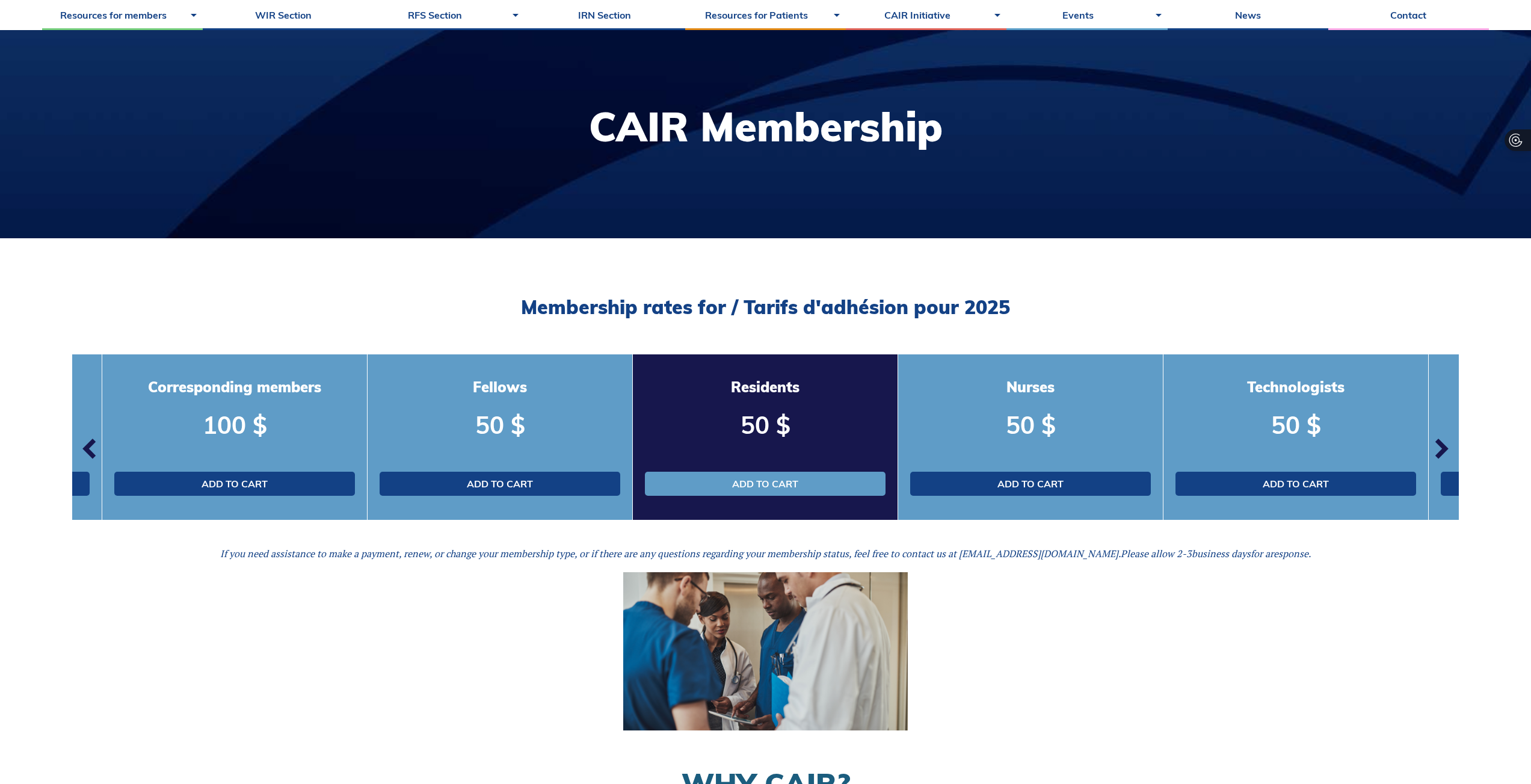
click at [1438, 451] on span "button" at bounding box center [1441, 449] width 36 height 36
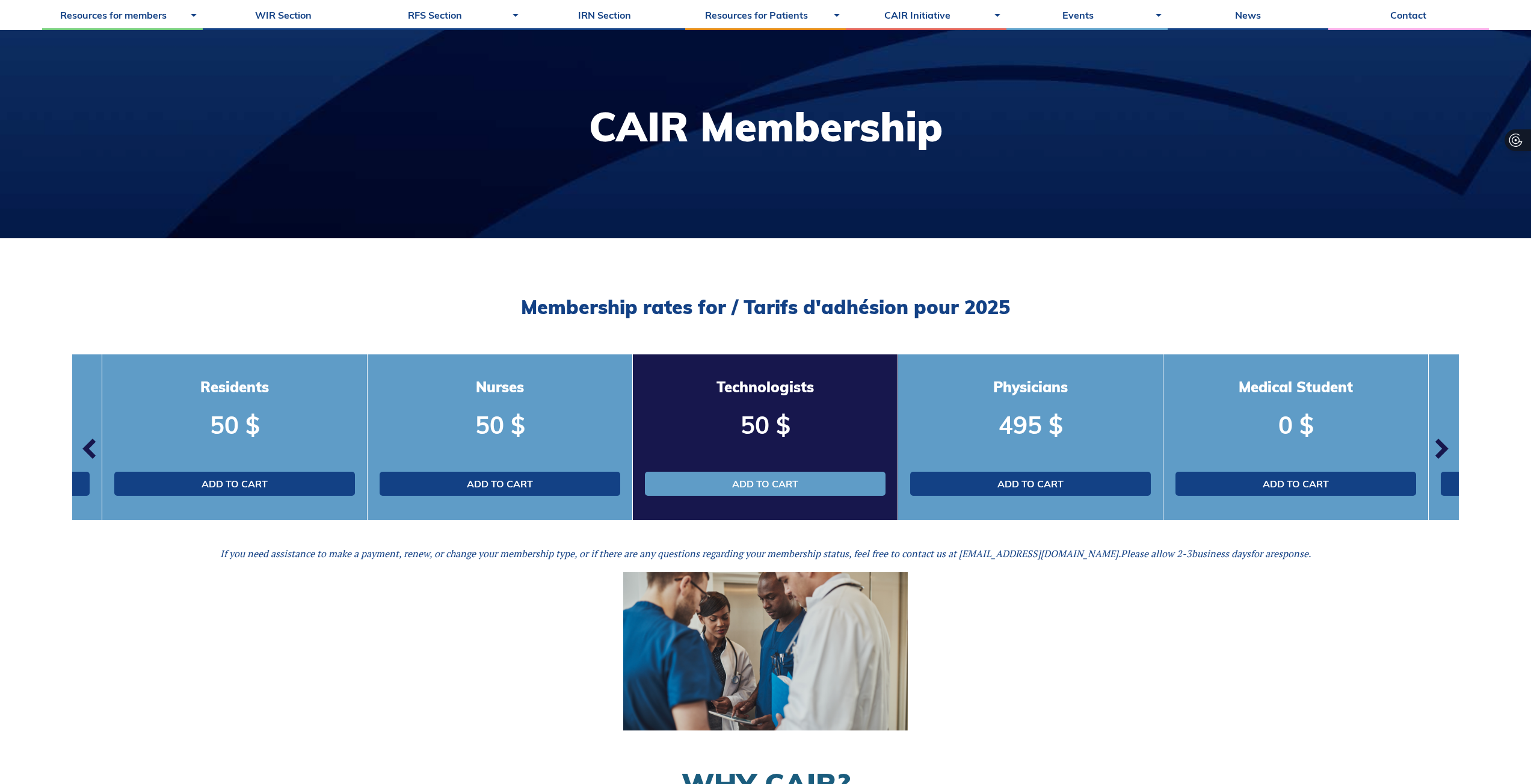
click at [1438, 451] on span "button" at bounding box center [1441, 449] width 36 height 36
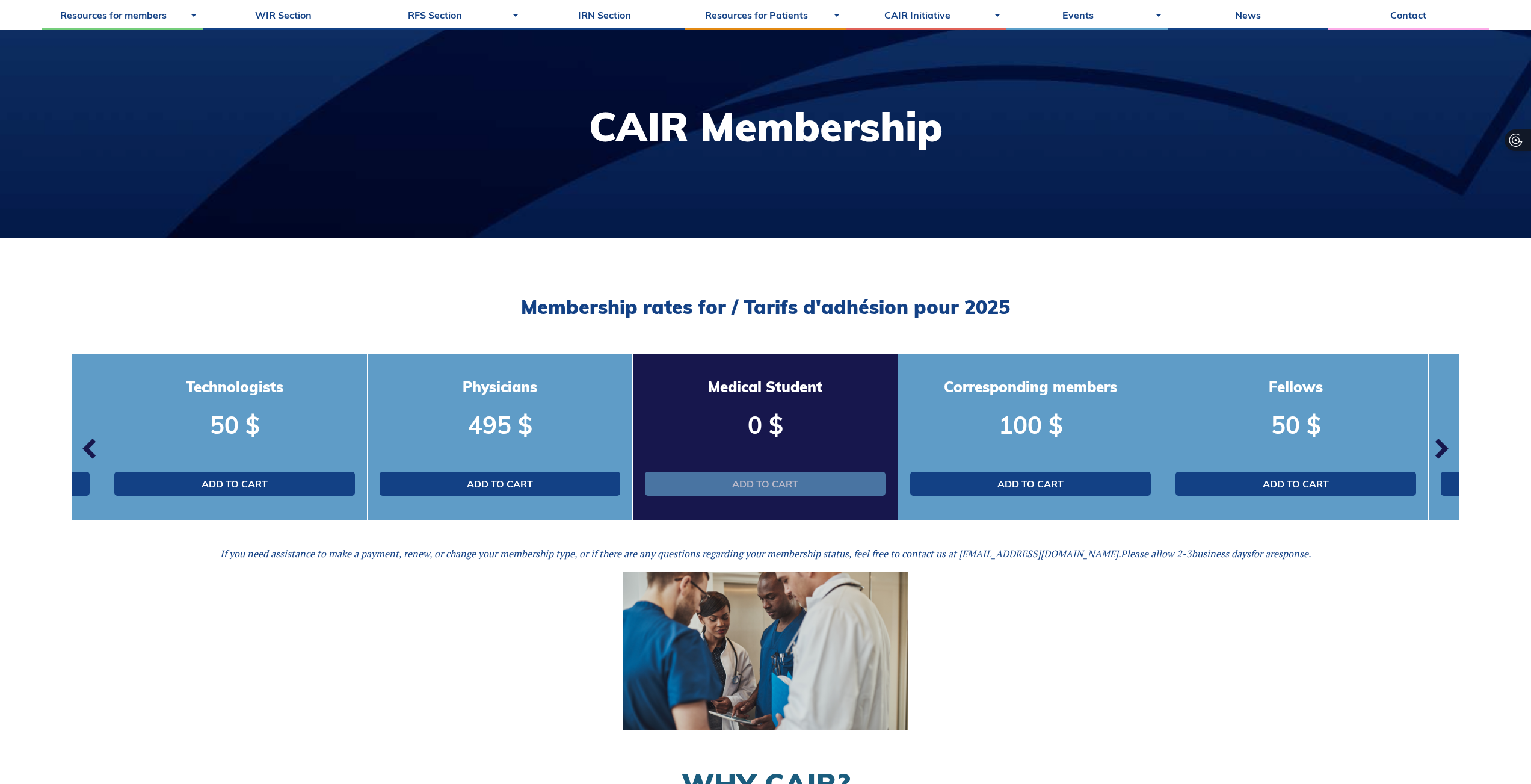
click at [805, 489] on link "Add to cart" at bounding box center [764, 484] width 240 height 24
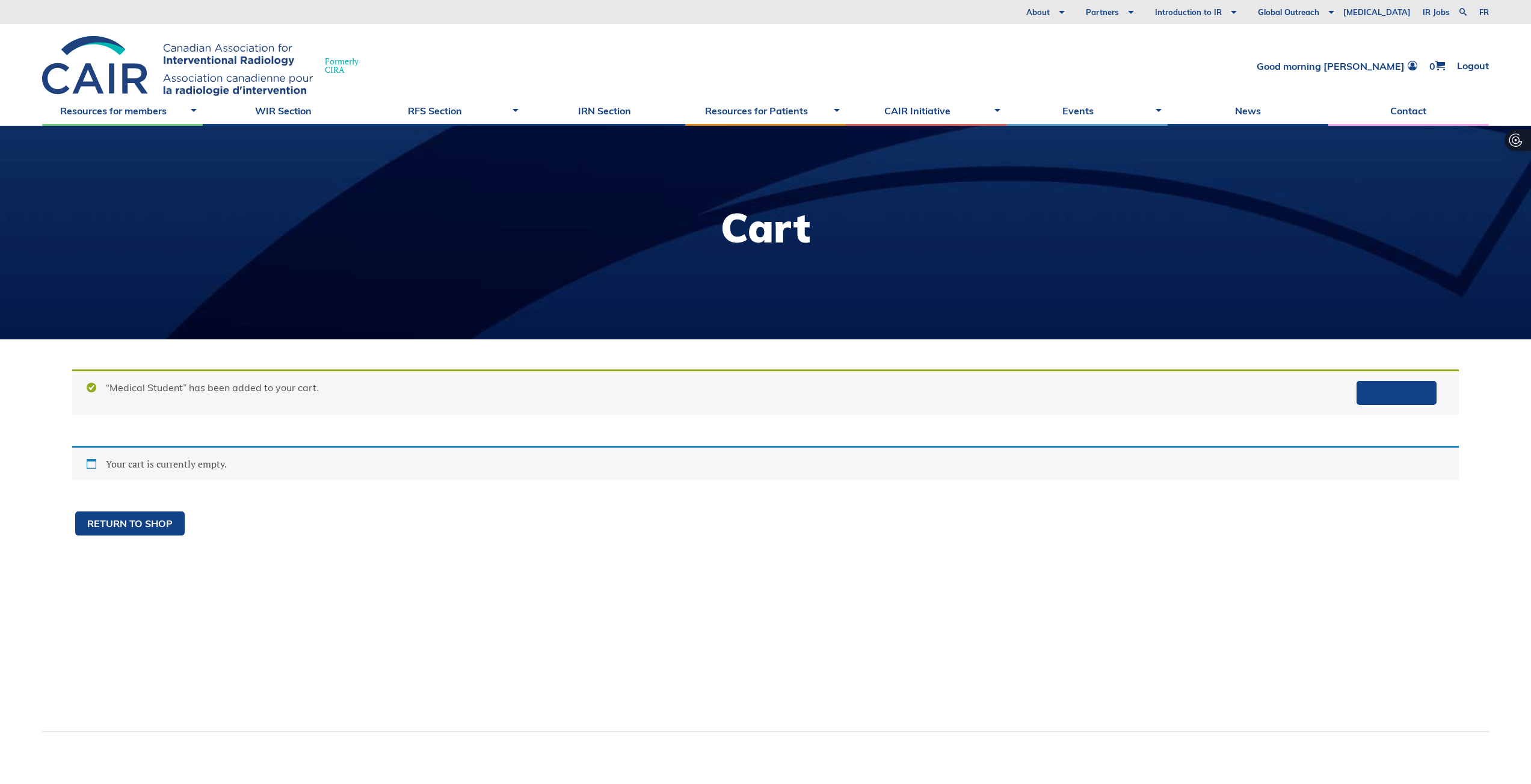
click at [94, 384] on div "“Medical Student” has been added to your cart. View cart" at bounding box center [765, 392] width 1386 height 45
click at [144, 385] on div "“Medical Student” has been added to your cart. View cart" at bounding box center [765, 392] width 1386 height 45
click at [114, 462] on div "Your cart is currently empty." at bounding box center [765, 462] width 1386 height 34
click at [87, 464] on div "Your cart is currently empty." at bounding box center [765, 462] width 1386 height 34
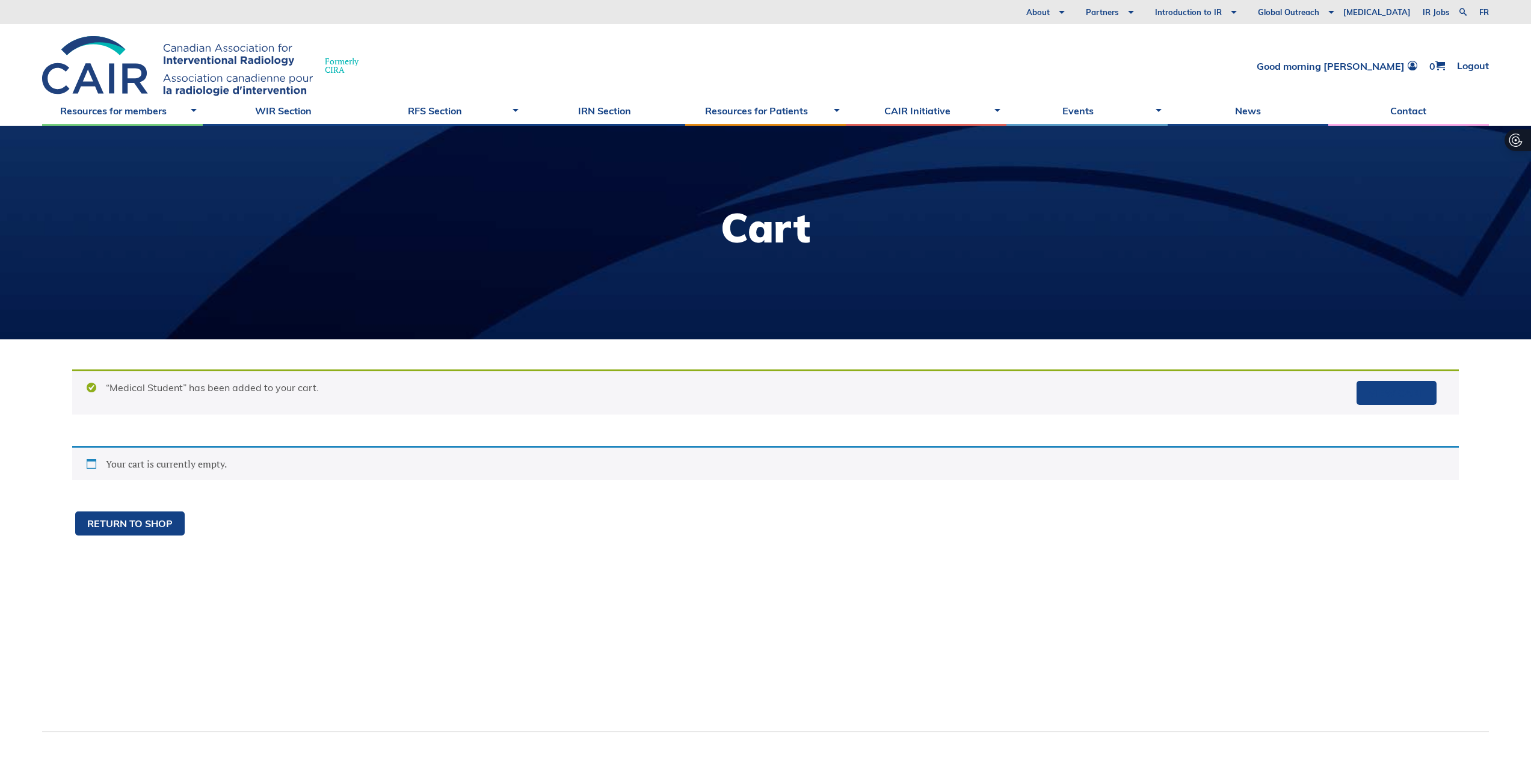
click at [351, 542] on div "“Medical Student” has been added to your cart. View cart Your cart is currently…" at bounding box center [765, 535] width 1446 height 392
